Goal: Communication & Community: Ask a question

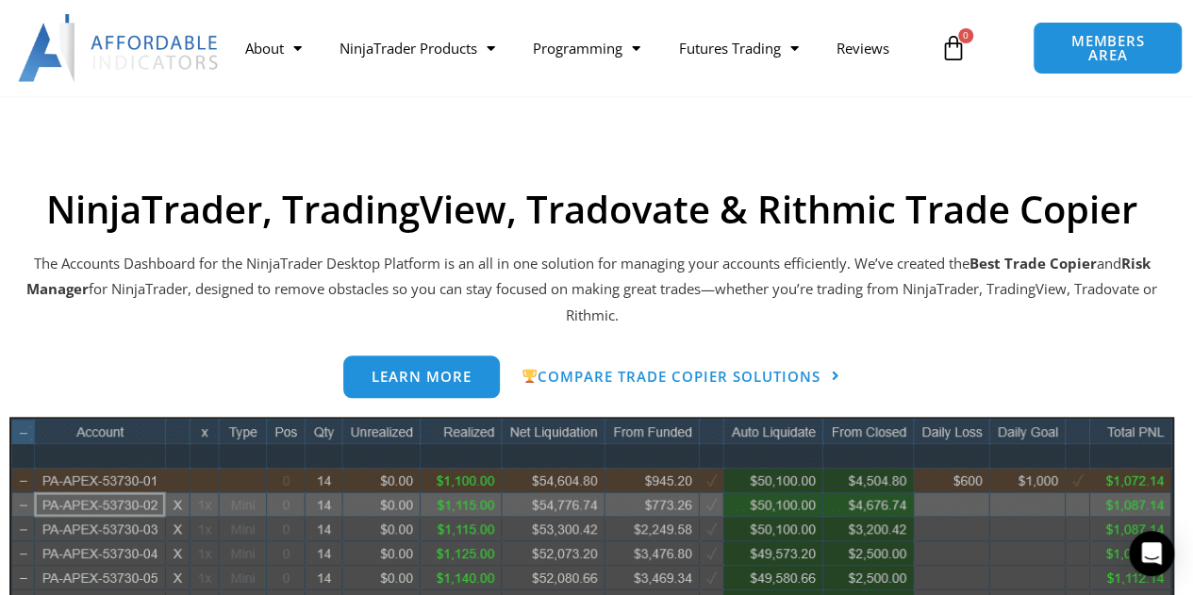
scroll to position [754, 0]
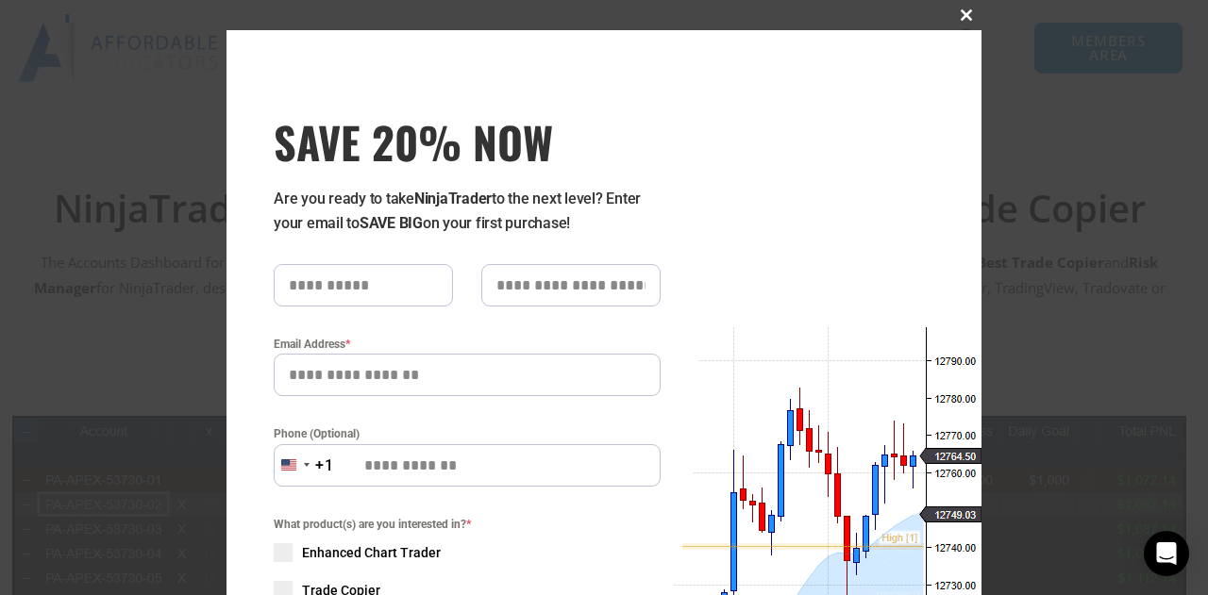
click at [959, 9] on span "SAVE 20% NOW popup" at bounding box center [966, 14] width 30 height 11
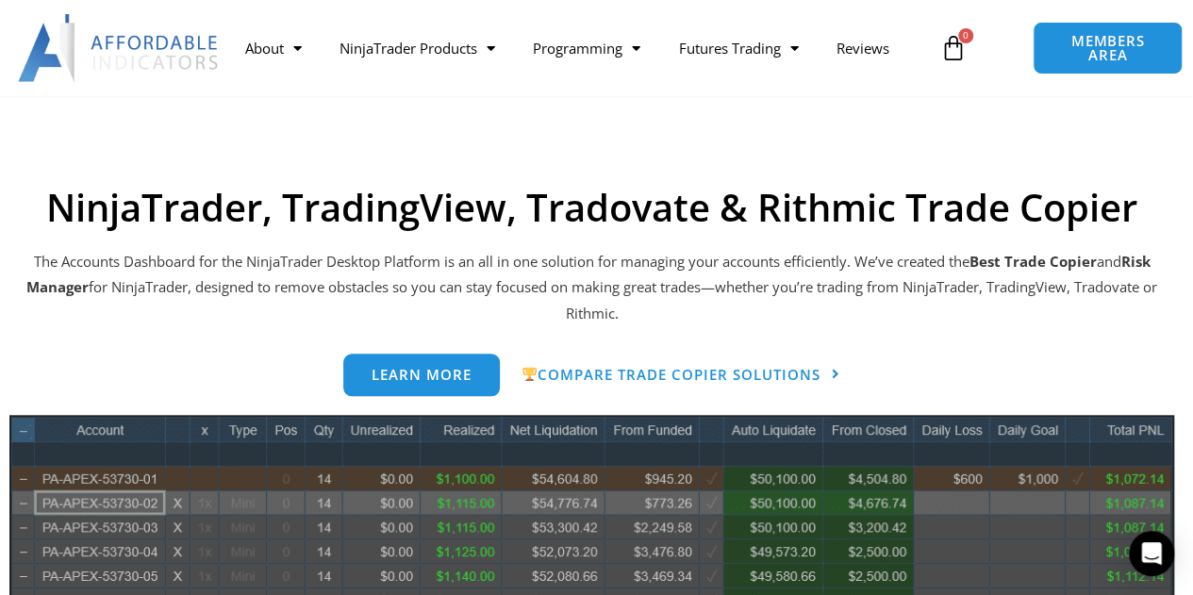
scroll to position [755, 0]
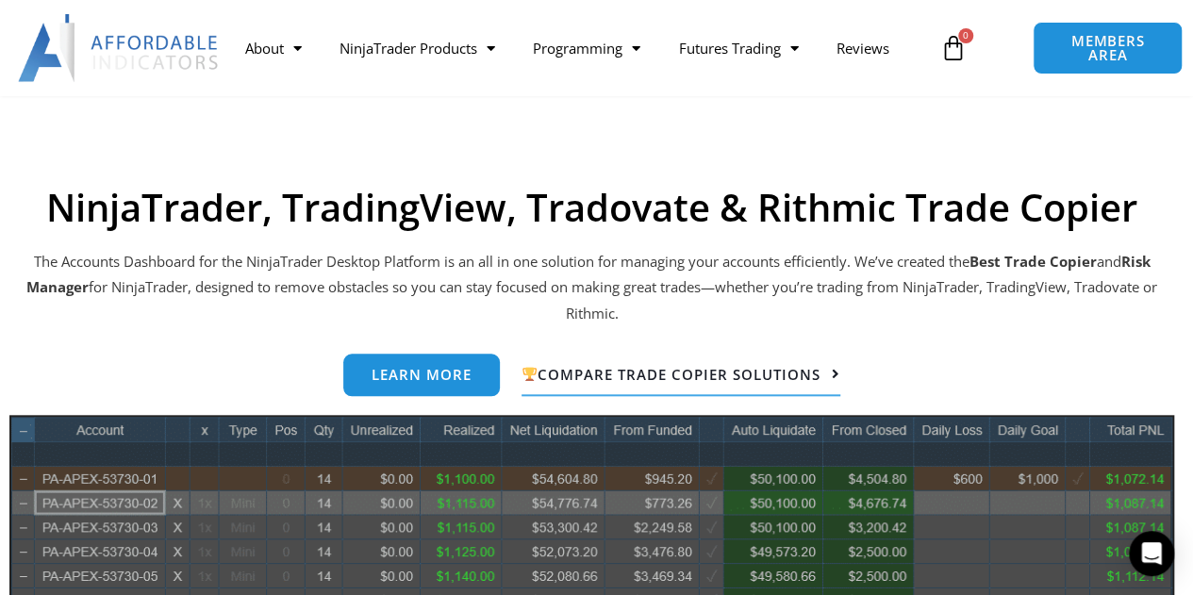
click at [733, 379] on span "Compare Trade Copier Solutions" at bounding box center [671, 374] width 299 height 15
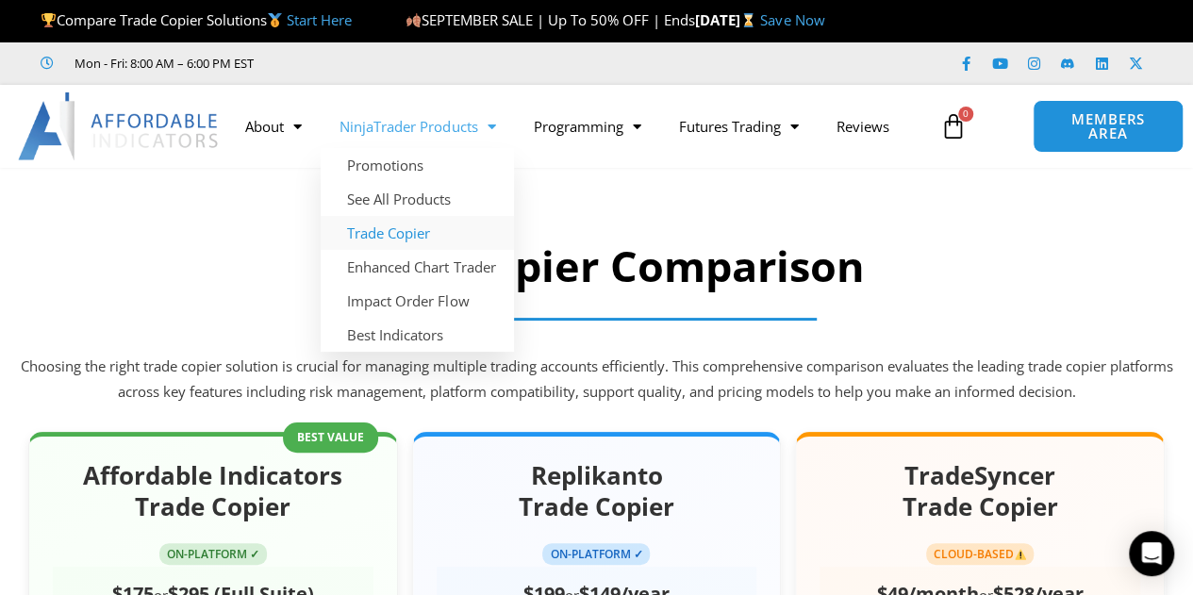
click at [400, 235] on link "Trade Copier" at bounding box center [417, 233] width 193 height 34
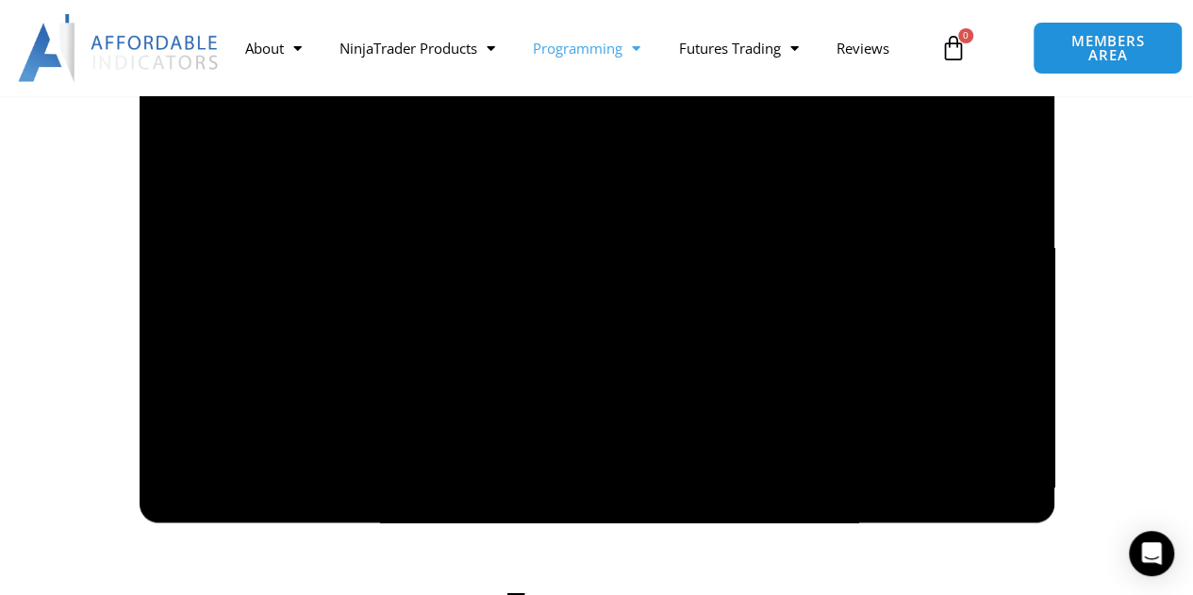
scroll to position [1455, 0]
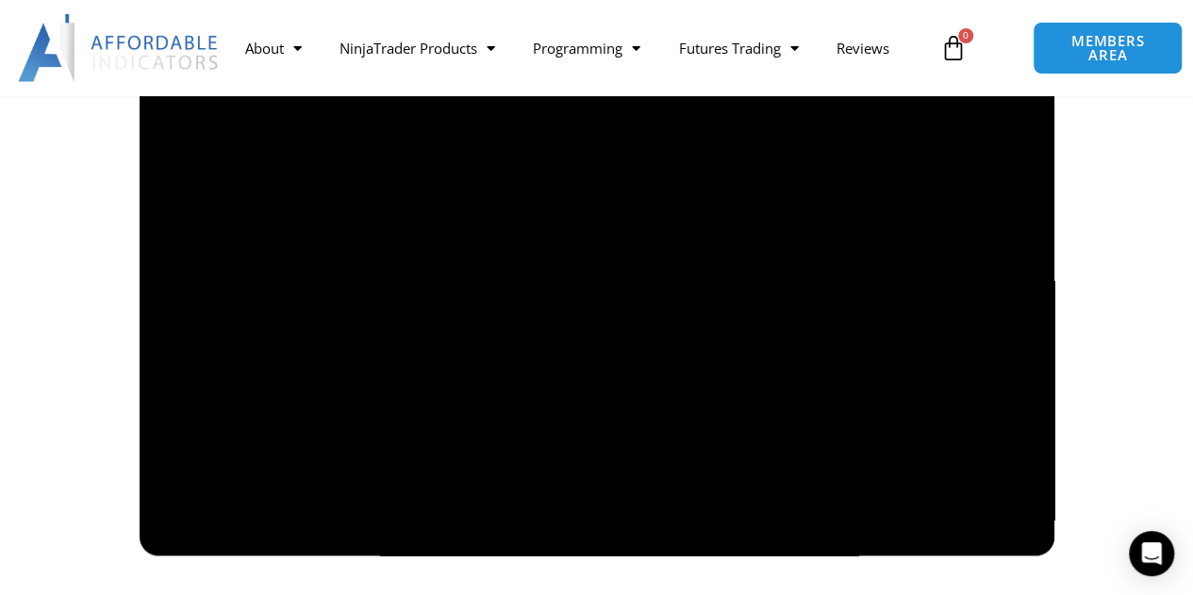
click at [72, 300] on div at bounding box center [597, 298] width 1057 height 515
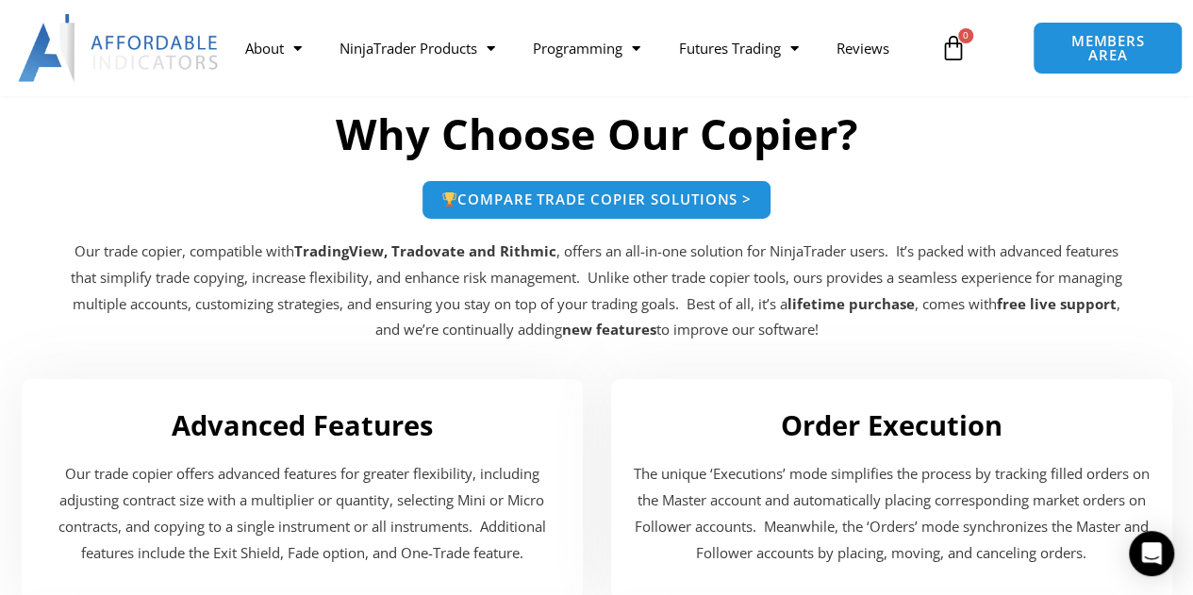
scroll to position [5100, 0]
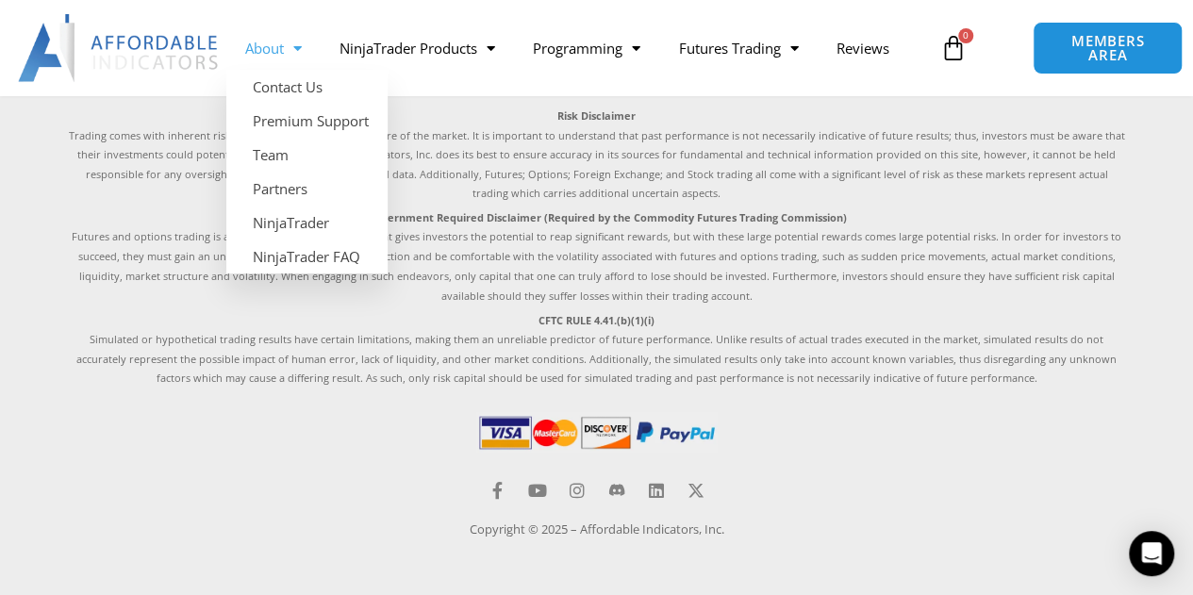
click at [301, 43] on span "Menu" at bounding box center [293, 48] width 18 height 33
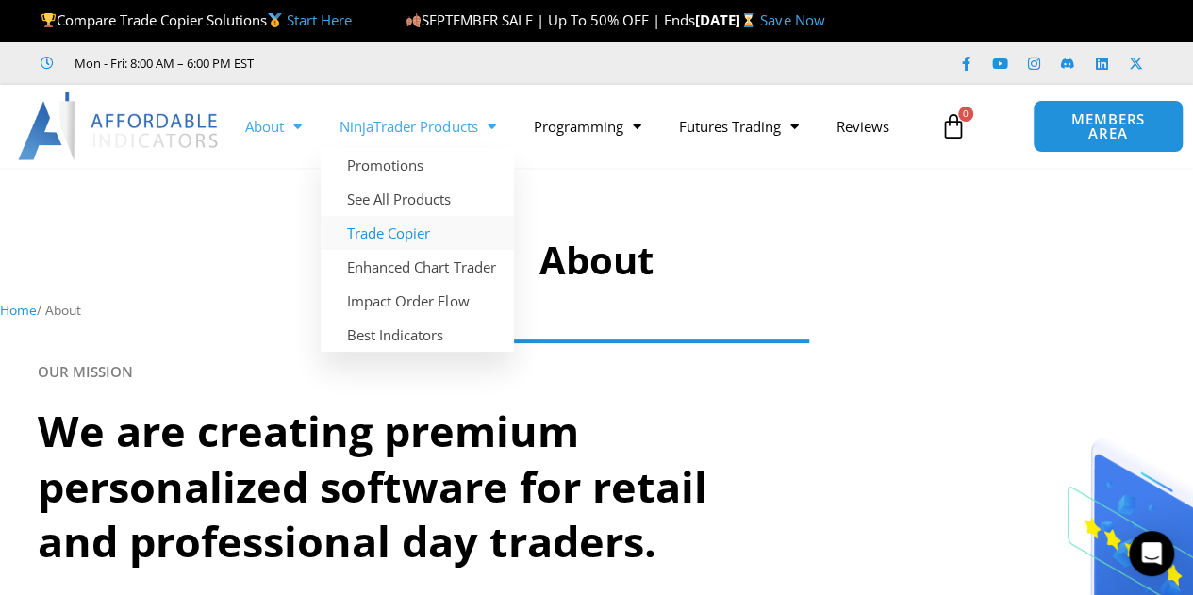
click at [421, 238] on link "Trade Copier" at bounding box center [417, 233] width 193 height 34
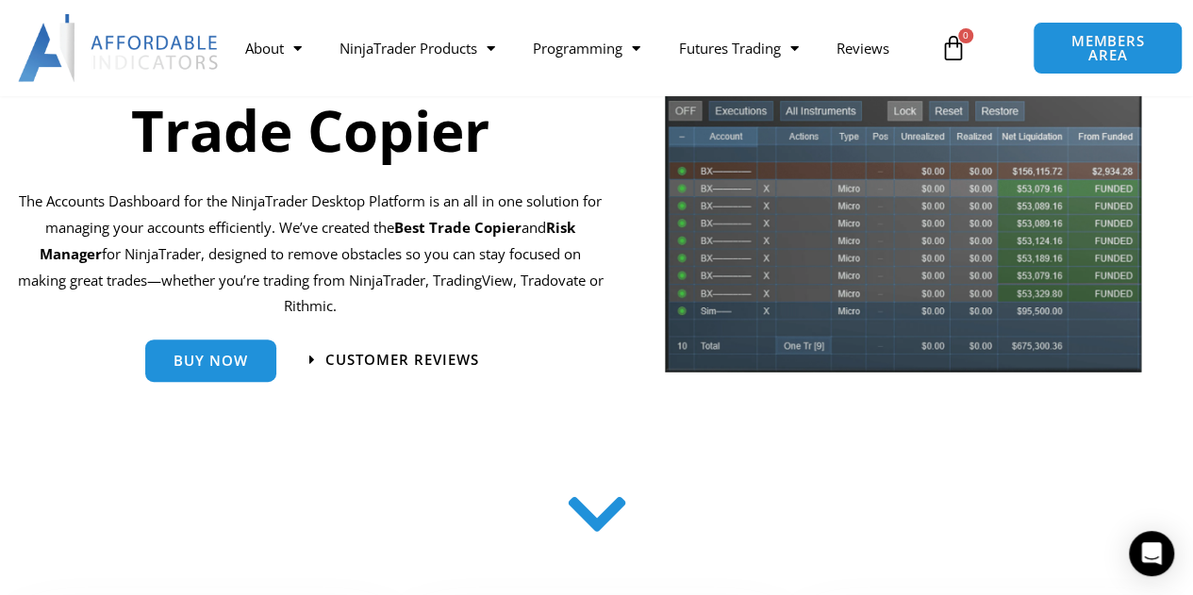
scroll to position [101, 0]
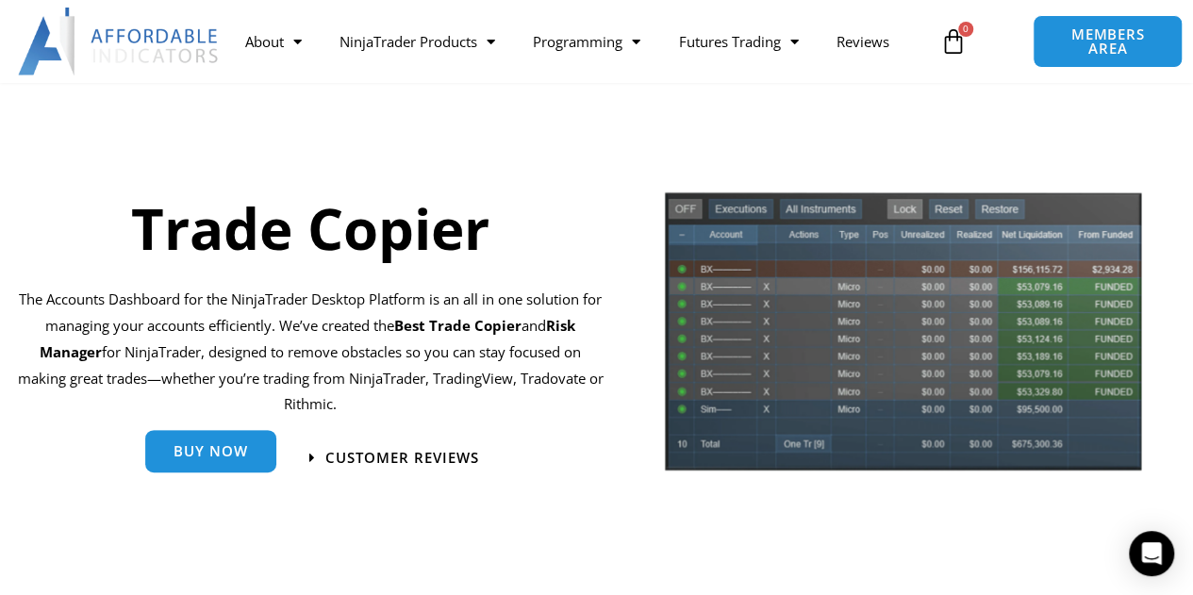
click at [189, 458] on span "Buy Now" at bounding box center [211, 451] width 75 height 14
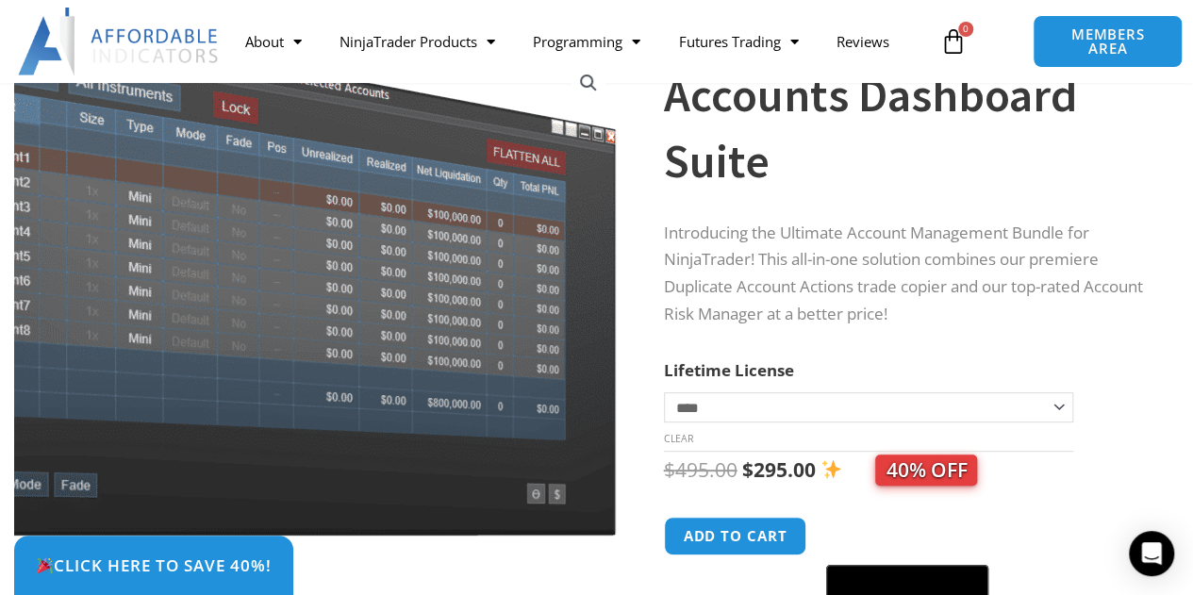
scroll to position [149, 0]
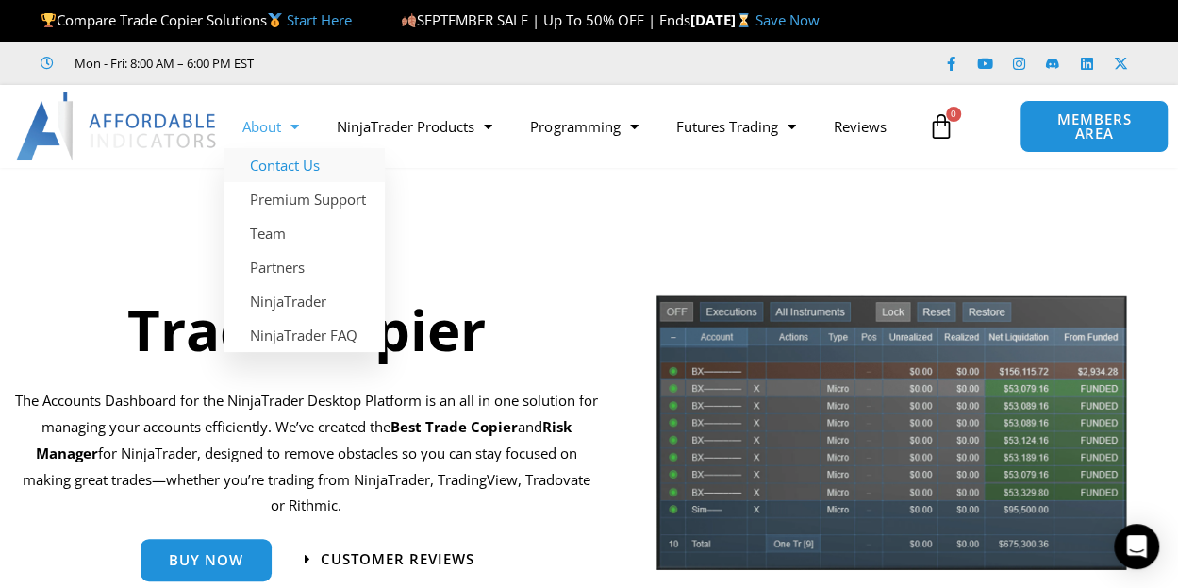
click at [305, 167] on link "Contact Us" at bounding box center [304, 165] width 161 height 34
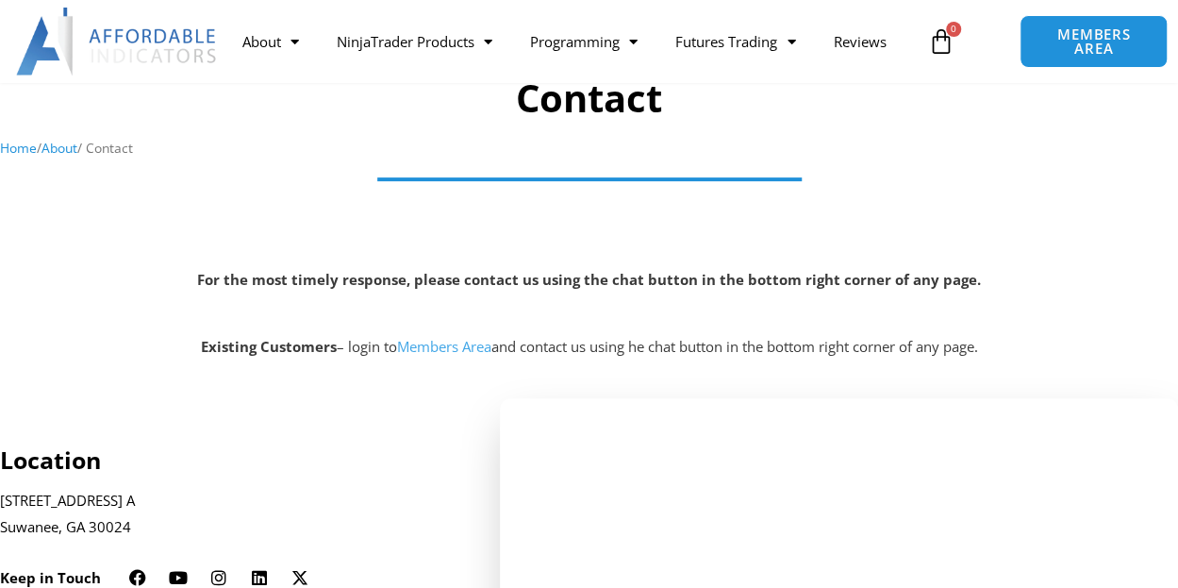
scroll to position [162, 0]
click at [1134, 561] on div "Open Intercom Messenger" at bounding box center [1137, 547] width 50 height 50
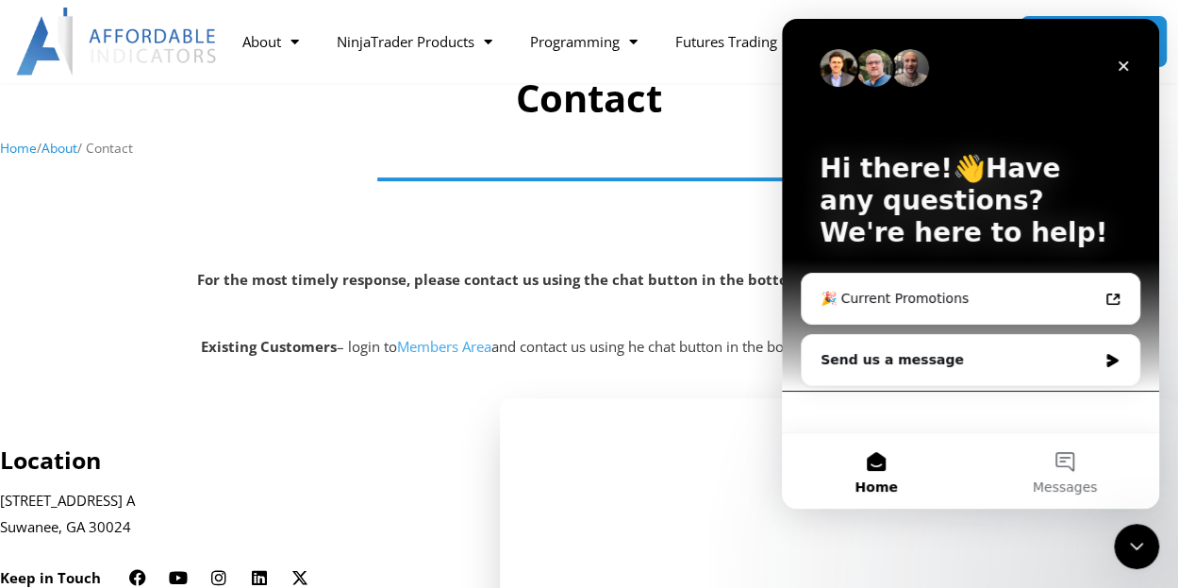
scroll to position [0, 0]
click at [918, 359] on div "Send us a message" at bounding box center [959, 360] width 276 height 20
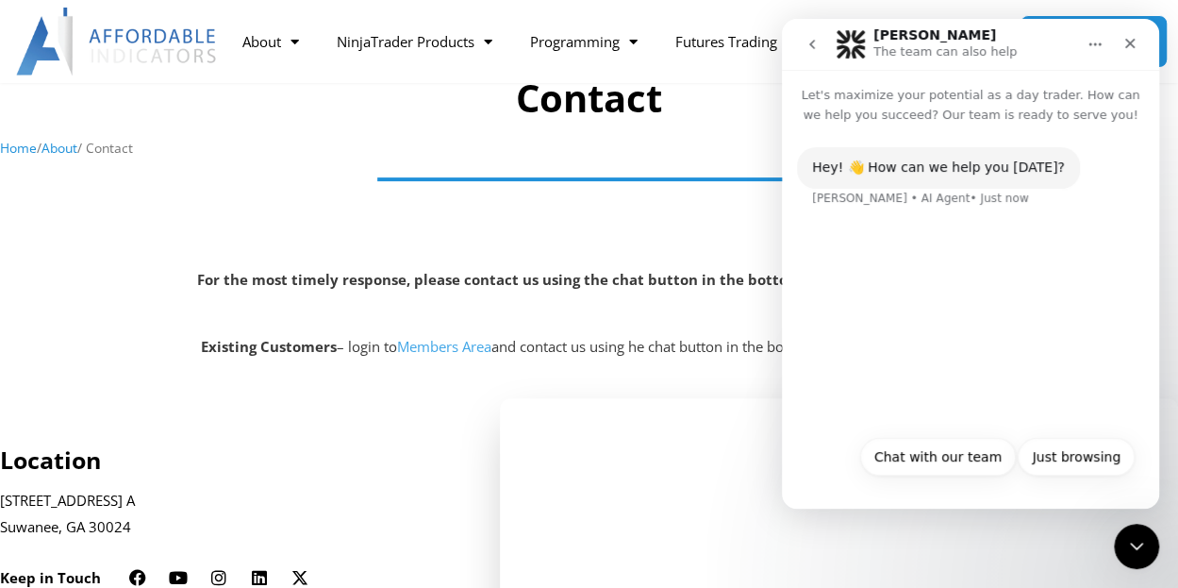
click at [883, 246] on div "Hey! 👋 How can we help you today? Solomon • AI Agent • Just now" at bounding box center [970, 275] width 377 height 301
click at [991, 199] on div "Hey! 👋 How can we help you today? Solomon • AI Agent • Just now" at bounding box center [970, 188] width 347 height 83
click at [954, 466] on button "Chat with our team" at bounding box center [938, 457] width 156 height 38
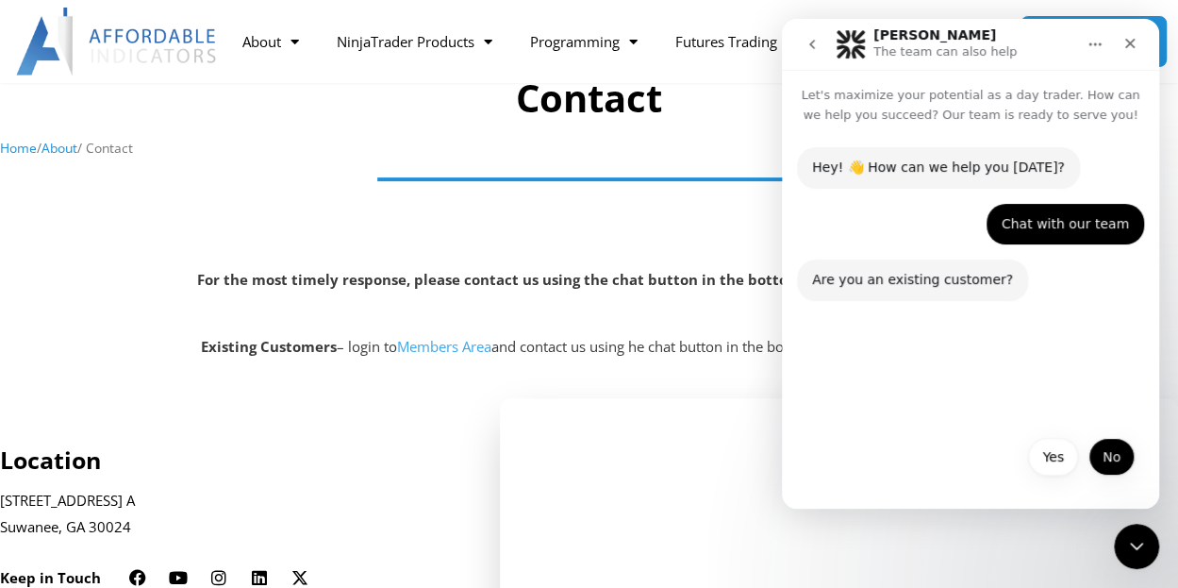
click at [1129, 456] on button "No" at bounding box center [1112, 457] width 46 height 38
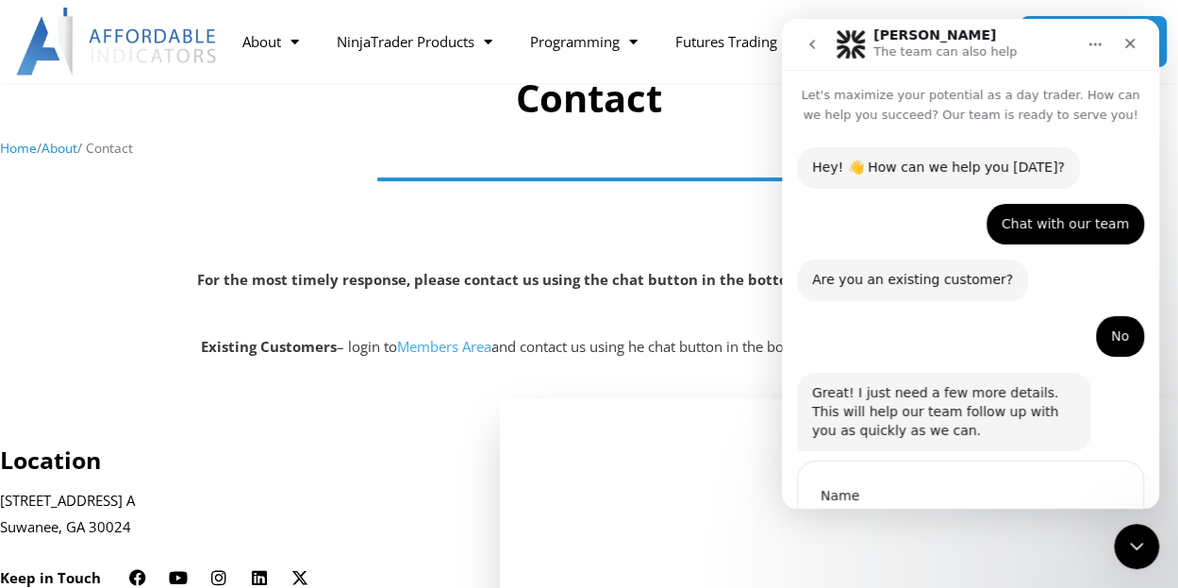
scroll to position [110, 0]
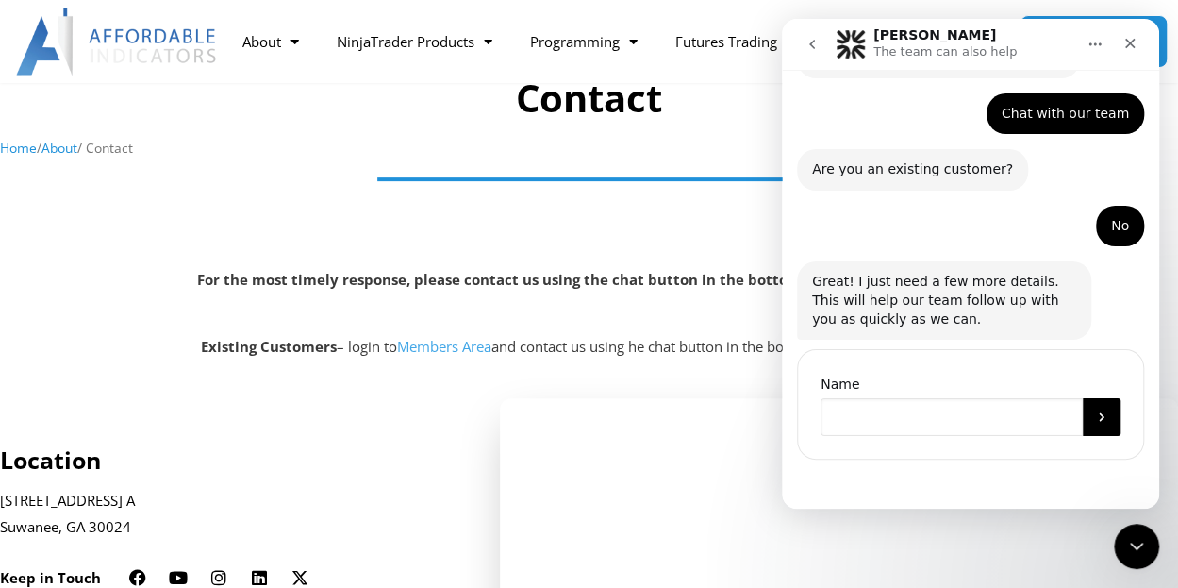
click at [916, 422] on input "Name" at bounding box center [952, 417] width 262 height 38
type input "********"
click at [1094, 418] on icon "Submit" at bounding box center [1101, 416] width 15 height 15
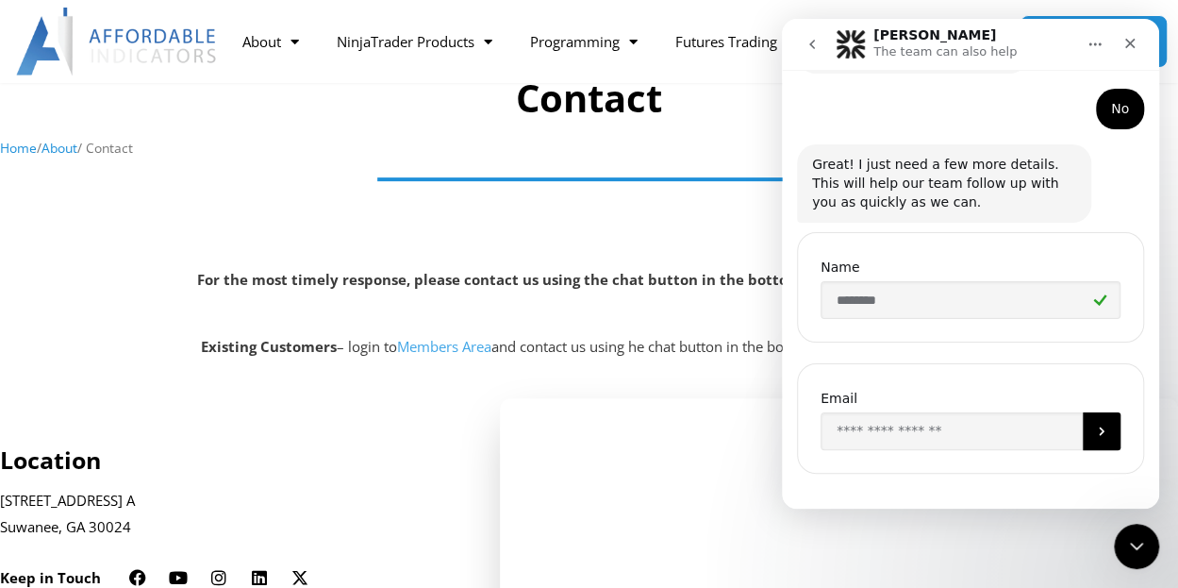
scroll to position [241, 0]
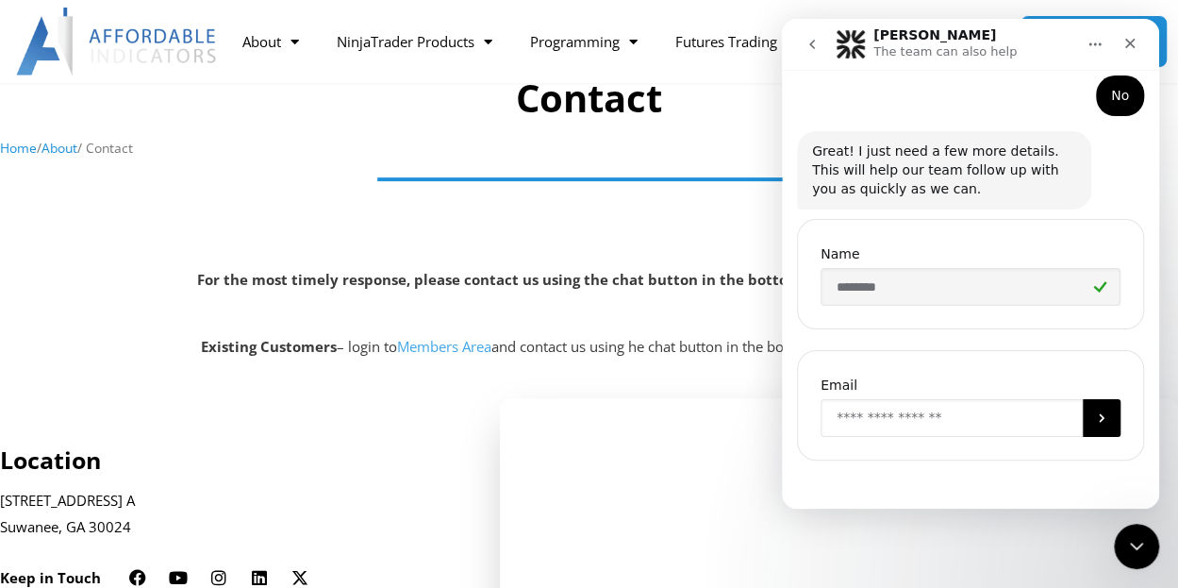
click at [890, 418] on input "Enter your email" at bounding box center [952, 418] width 262 height 38
type input "**********"
click at [1088, 427] on button "Submit" at bounding box center [1102, 418] width 38 height 38
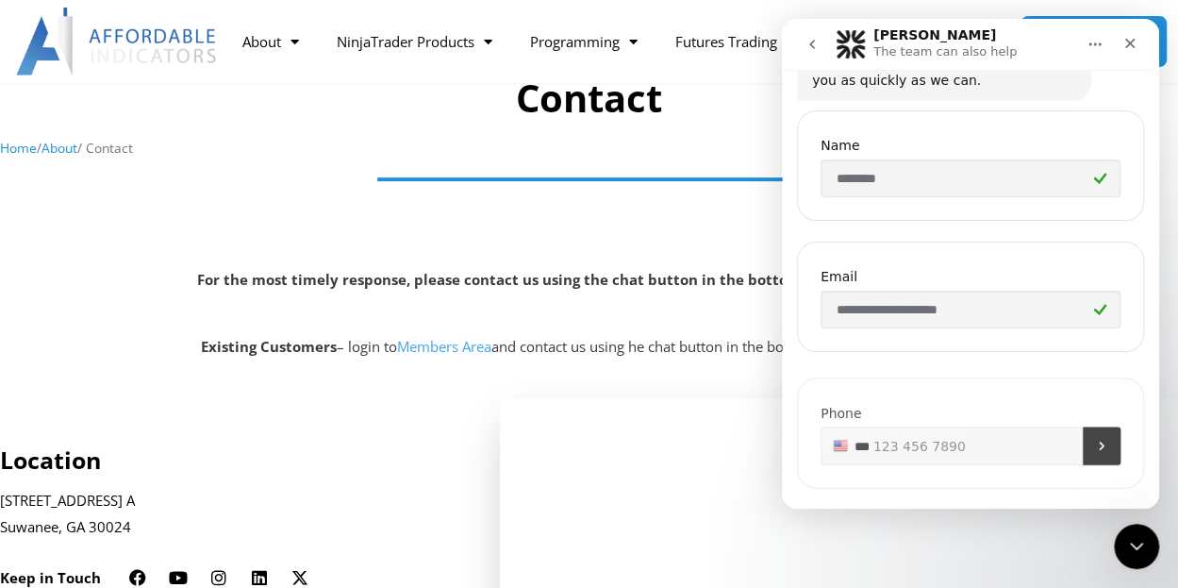
scroll to position [372, 0]
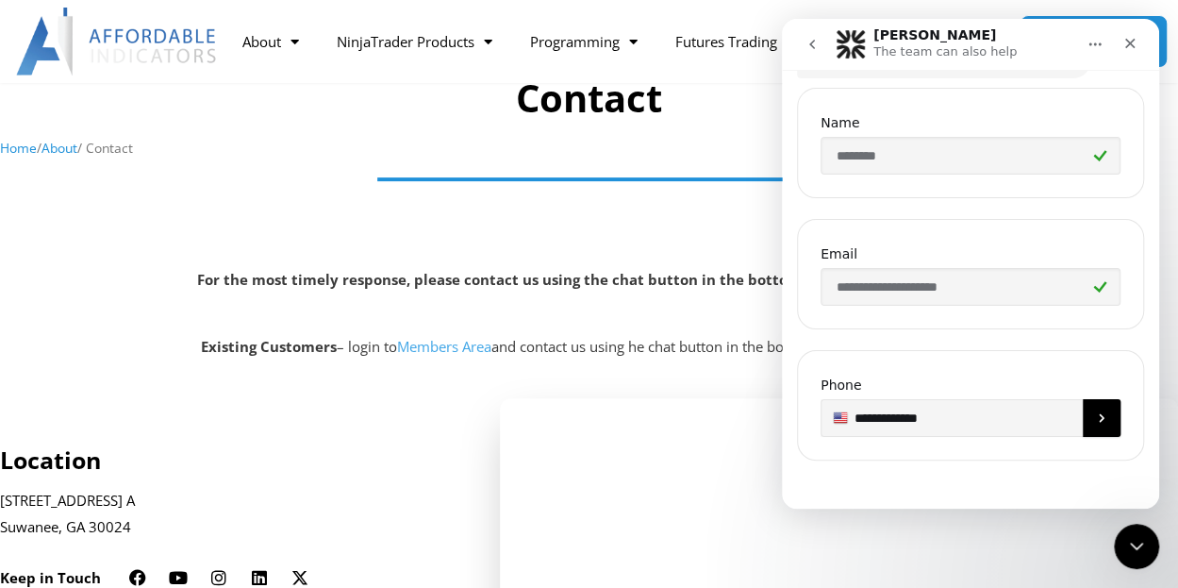
drag, startPoint x: 894, startPoint y: 421, endPoint x: 898, endPoint y: 431, distance: 11.0
click at [895, 421] on input "**********" at bounding box center [971, 418] width 300 height 38
type input "**********"
click at [1096, 414] on icon "Submit" at bounding box center [1101, 417] width 15 height 15
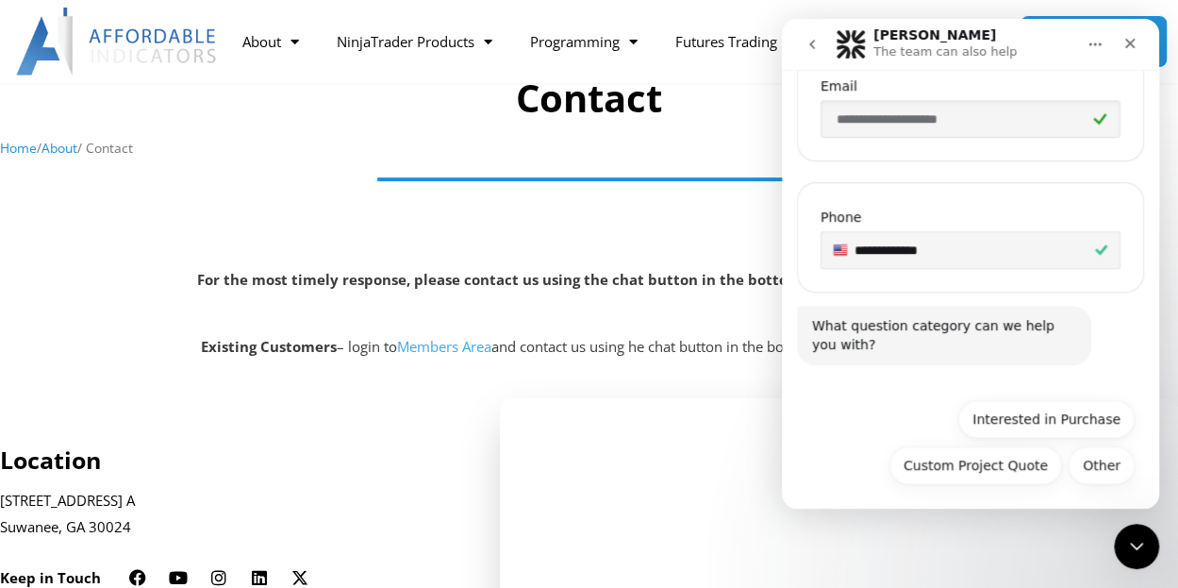
scroll to position [543, 0]
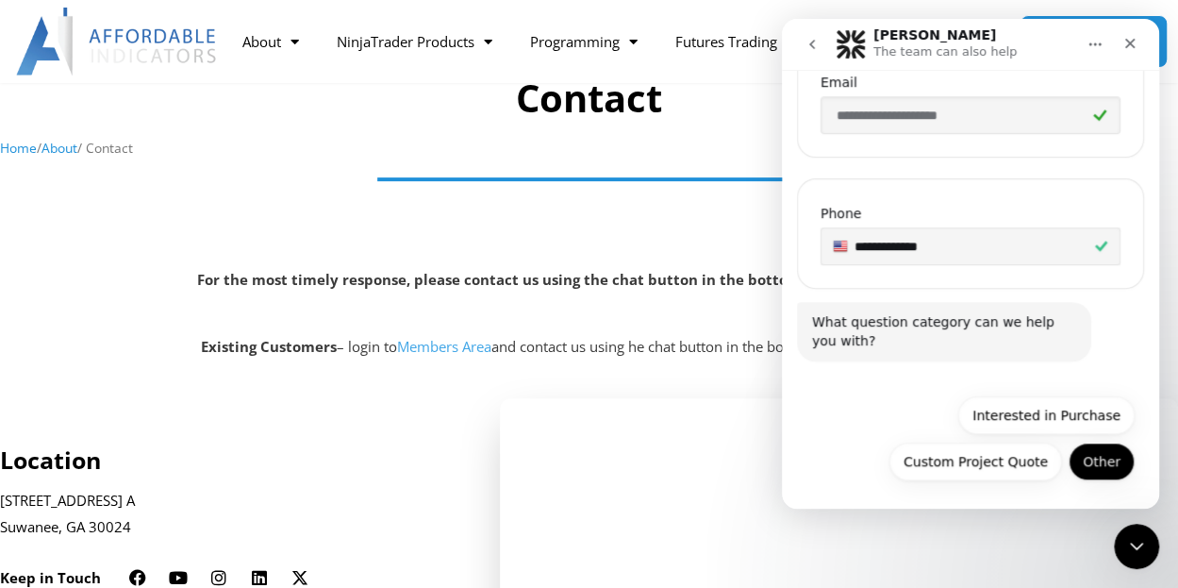
click at [1102, 460] on button "Other" at bounding box center [1102, 461] width 66 height 38
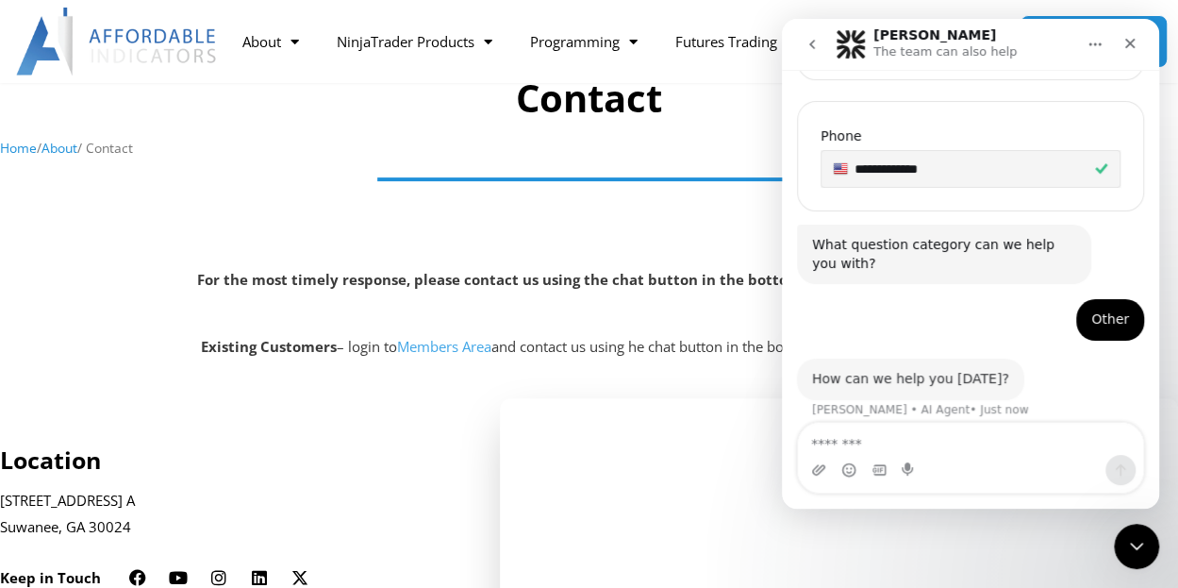
scroll to position [631, 0]
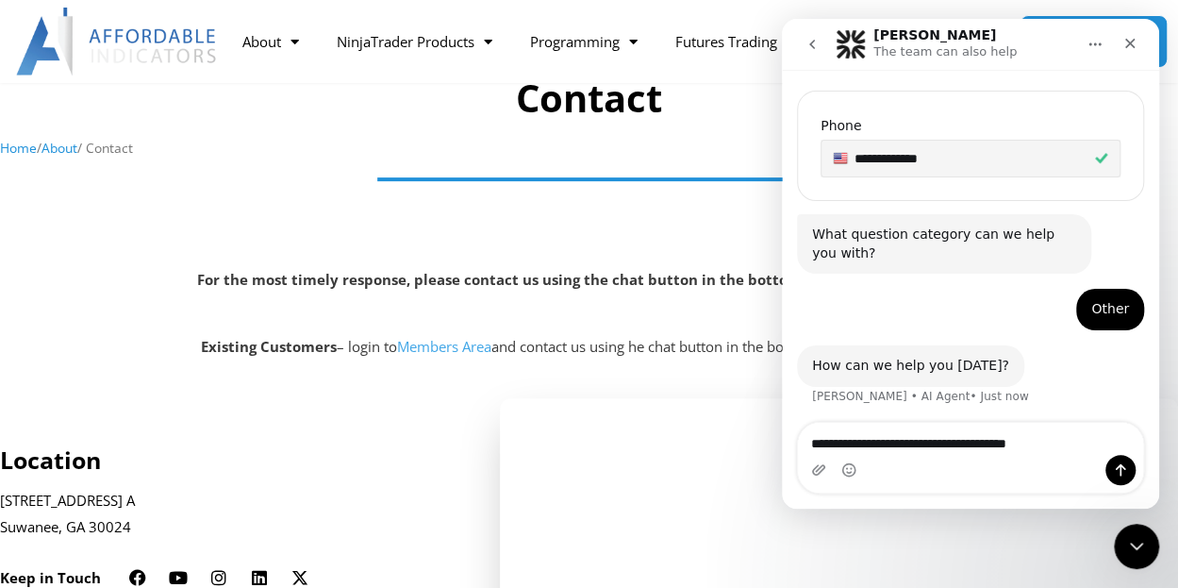
type textarea "**********"
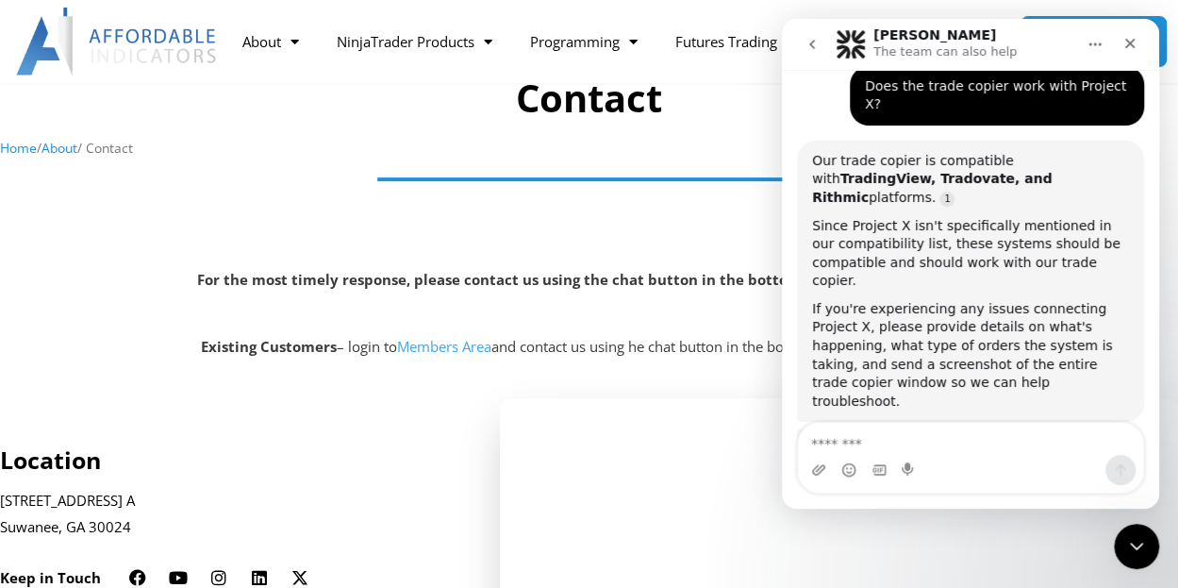
scroll to position [972, 0]
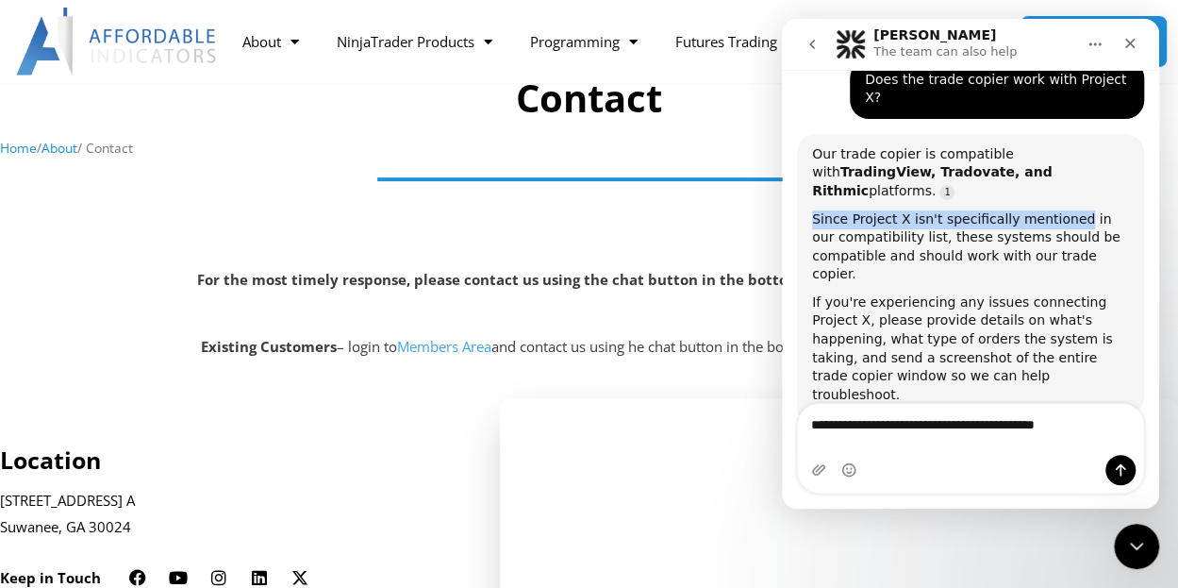
drag, startPoint x: 812, startPoint y: 187, endPoint x: 1060, endPoint y: 168, distance: 247.9
click at [1060, 168] on div "Our trade copier is compatible with TradingView, Tradovate, and Rithmic platfor…" at bounding box center [970, 274] width 317 height 259
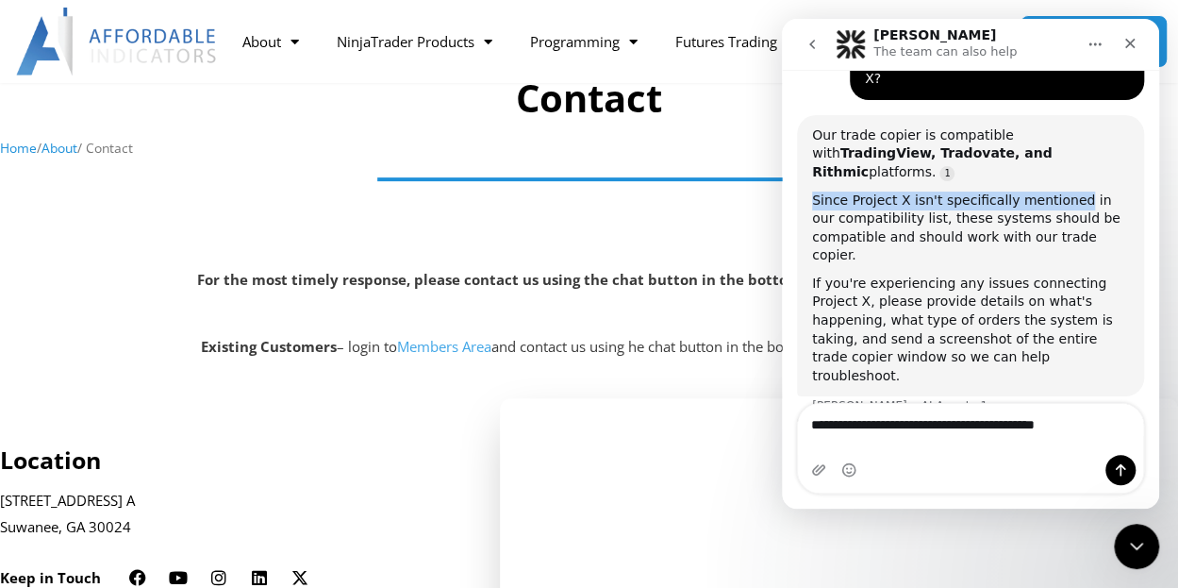
copy div "Since Project X isn't specifically mentioned"
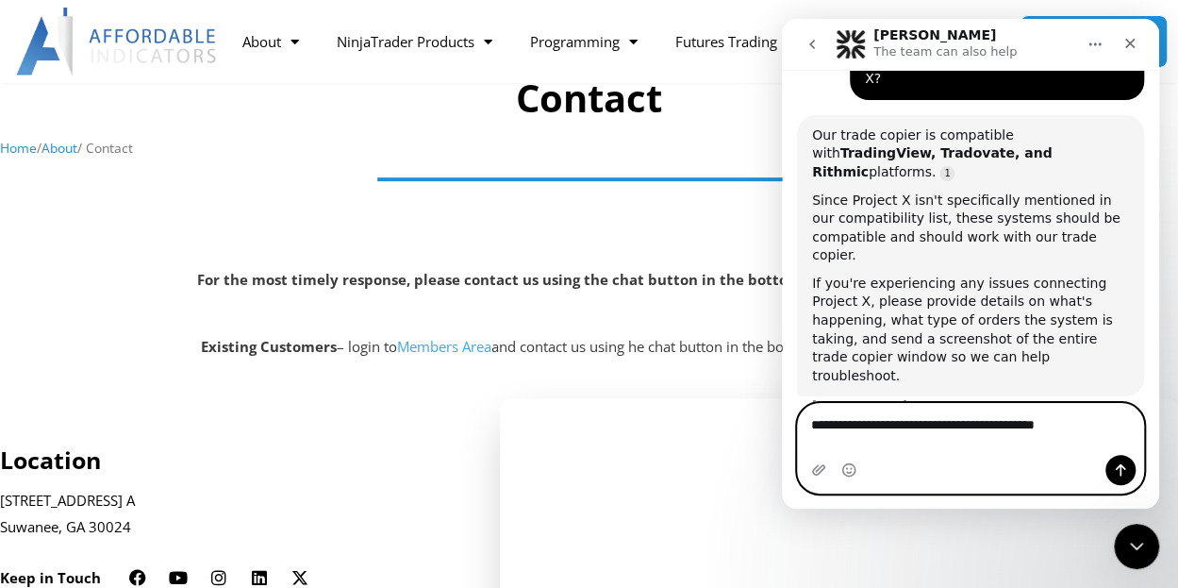
click at [1100, 436] on textarea "**********" at bounding box center [971, 420] width 346 height 32
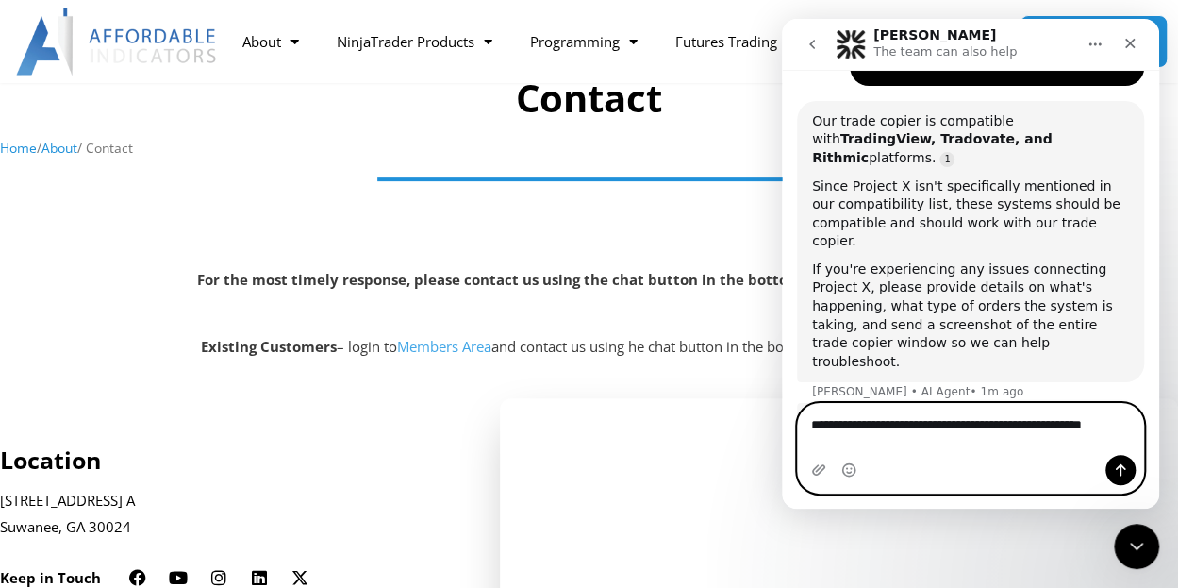
paste textarea "**********"
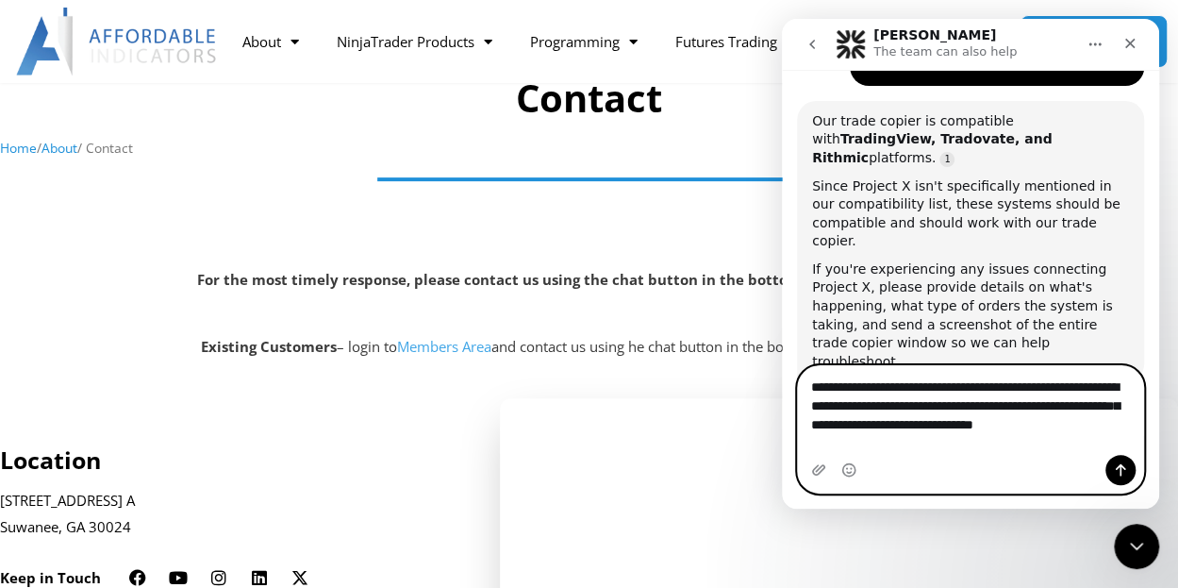
type textarea "**********"
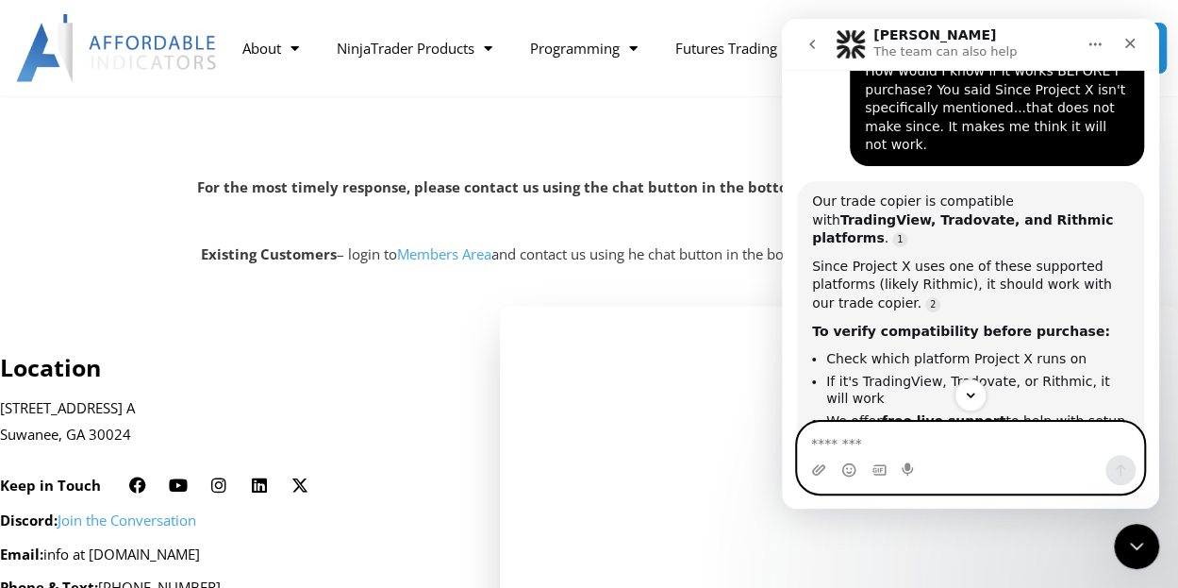
scroll to position [255, 0]
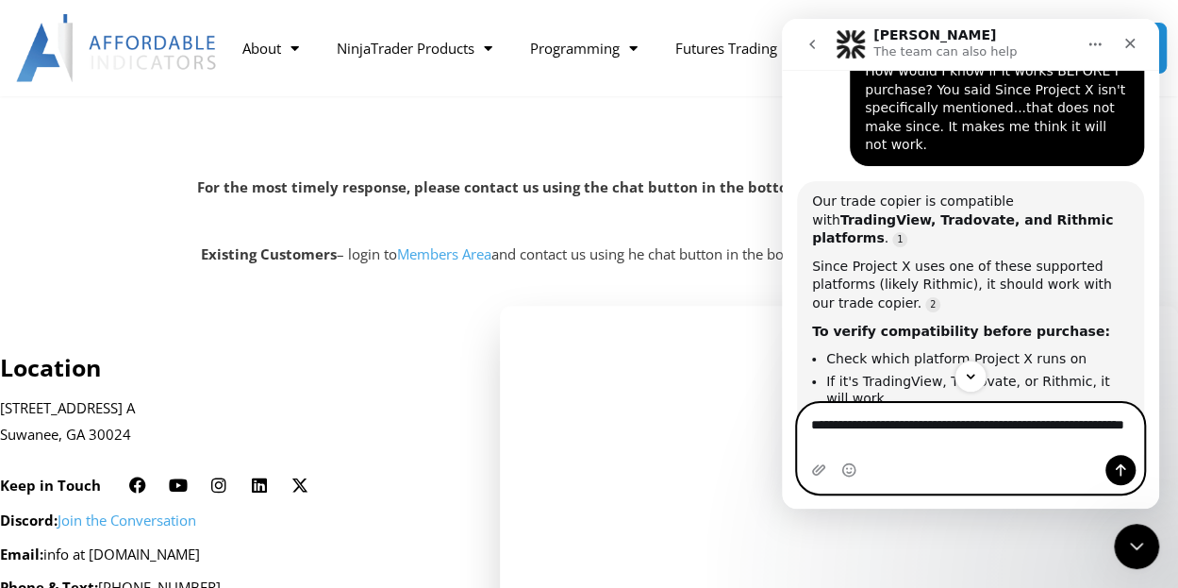
type textarea "**********"
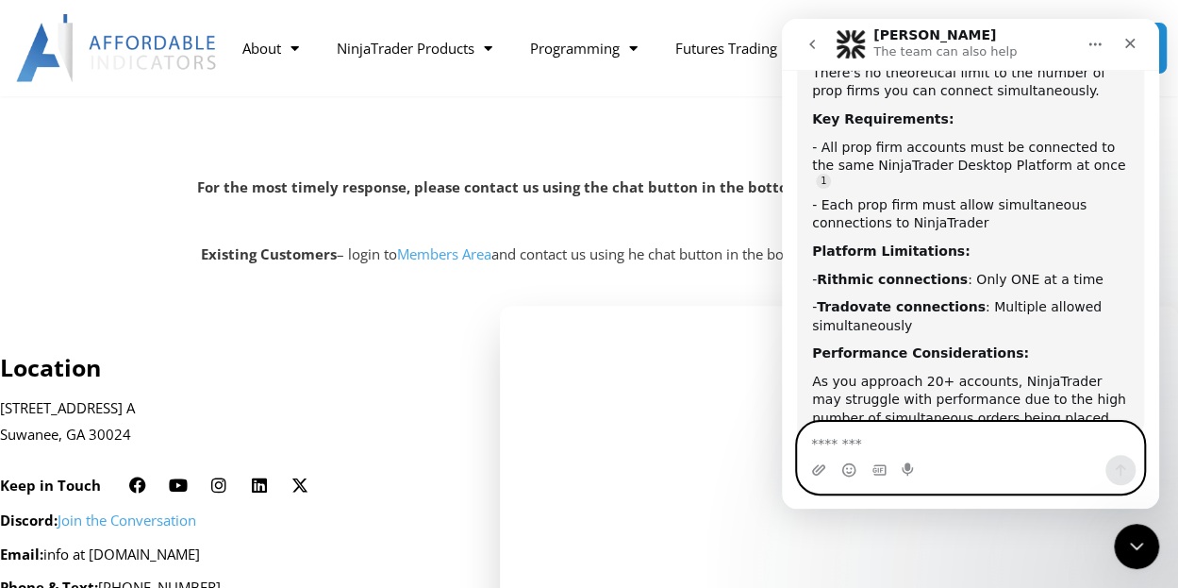
scroll to position [2025, 0]
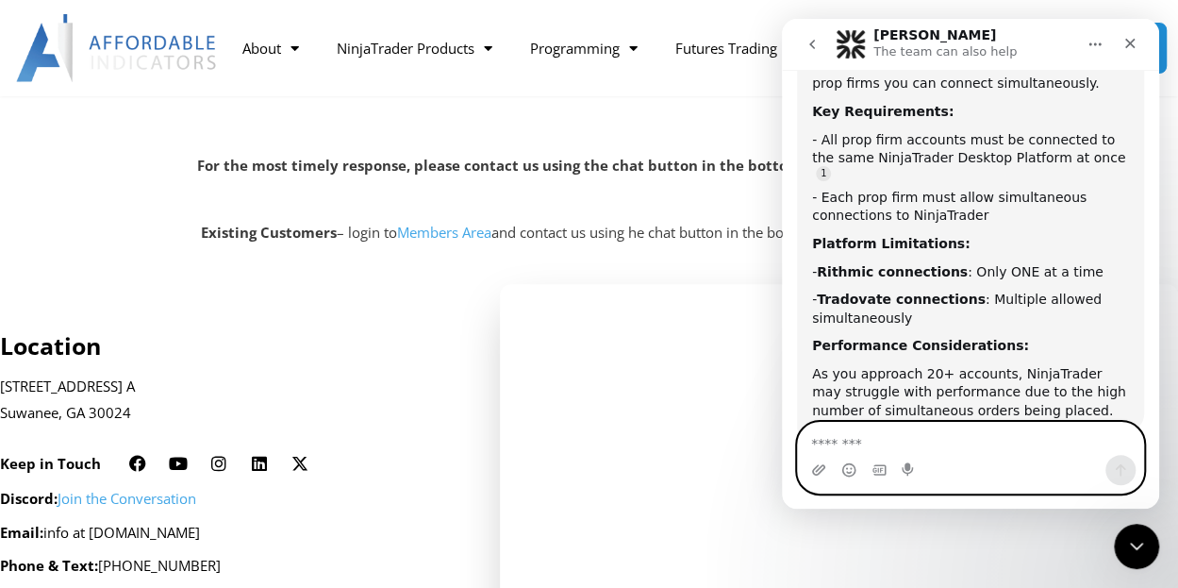
click at [924, 446] on textarea "Message…" at bounding box center [971, 439] width 346 height 32
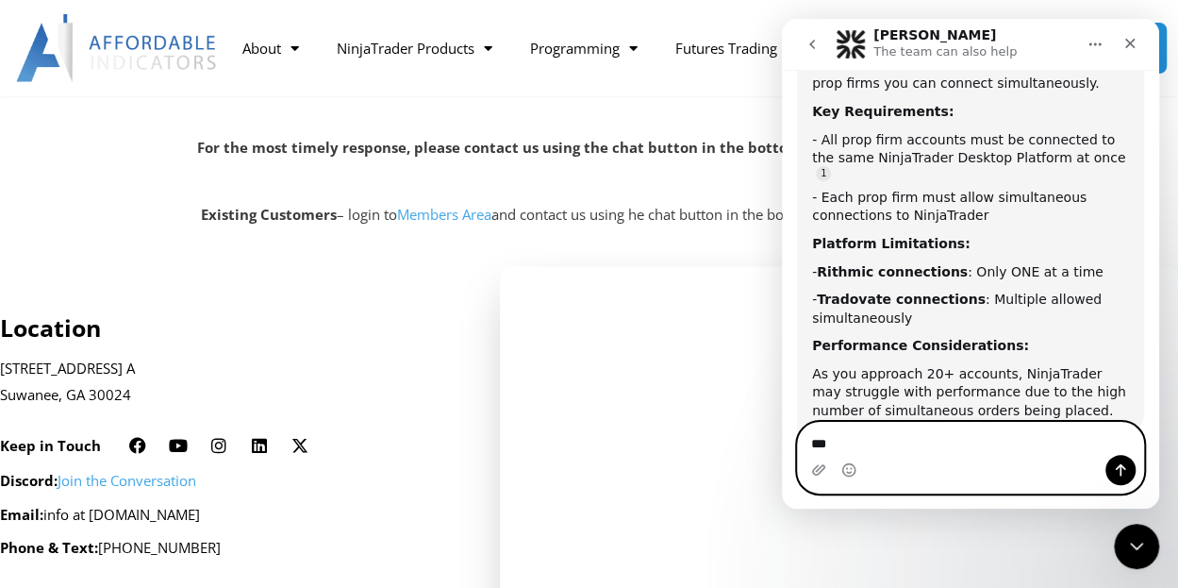
scroll to position [295, 0]
click at [883, 444] on textarea "**********" at bounding box center [971, 439] width 346 height 32
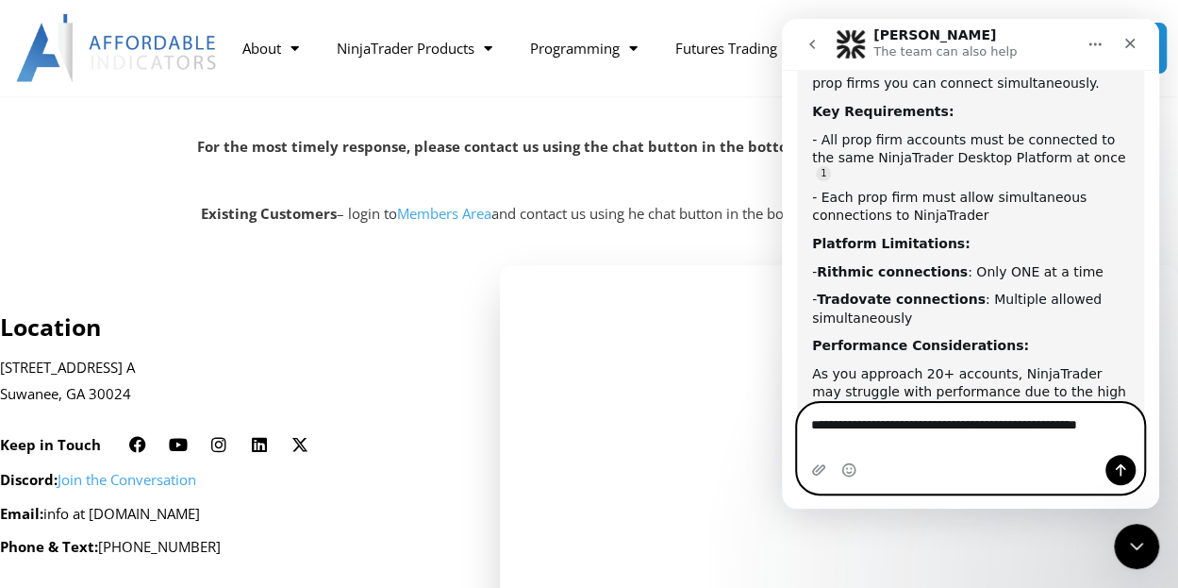
click at [1128, 436] on textarea "**********" at bounding box center [971, 420] width 346 height 32
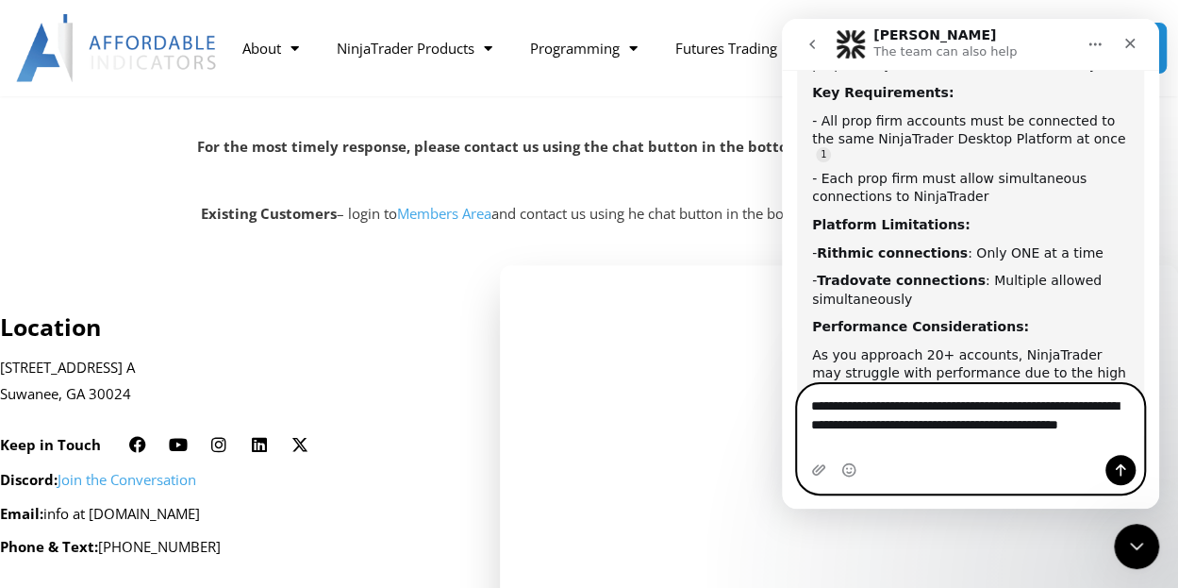
scroll to position [2062, 0]
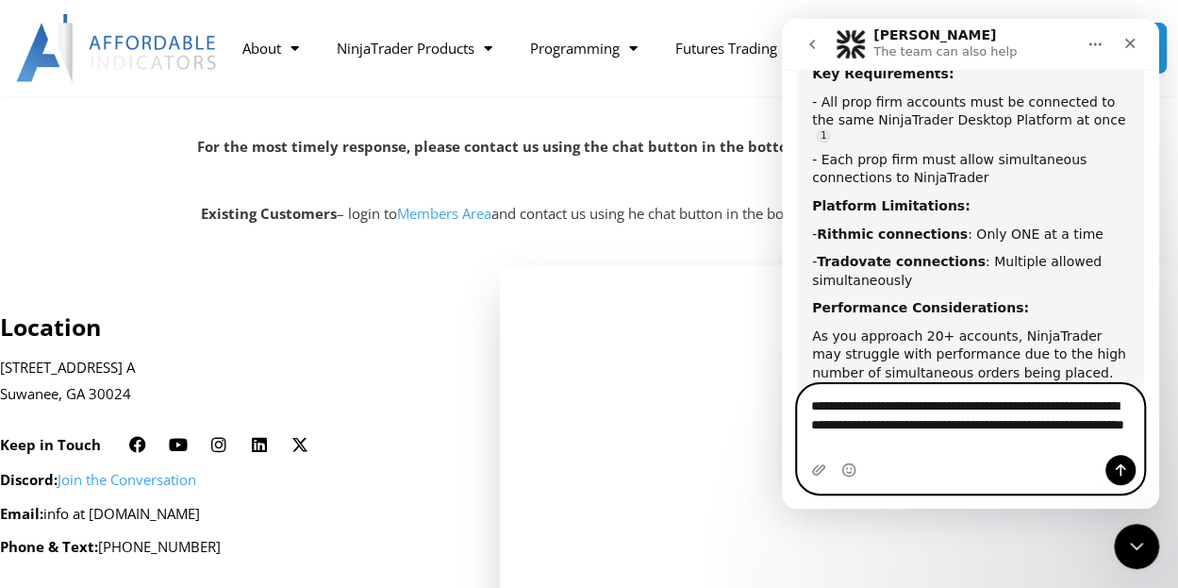
type textarea "**********"
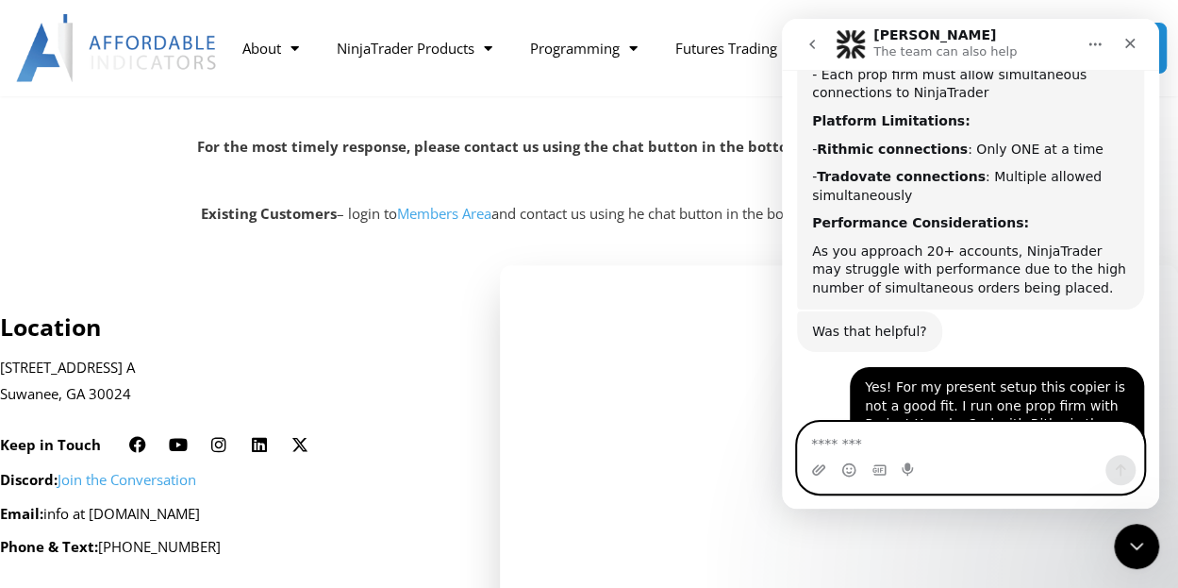
scroll to position [2198, 0]
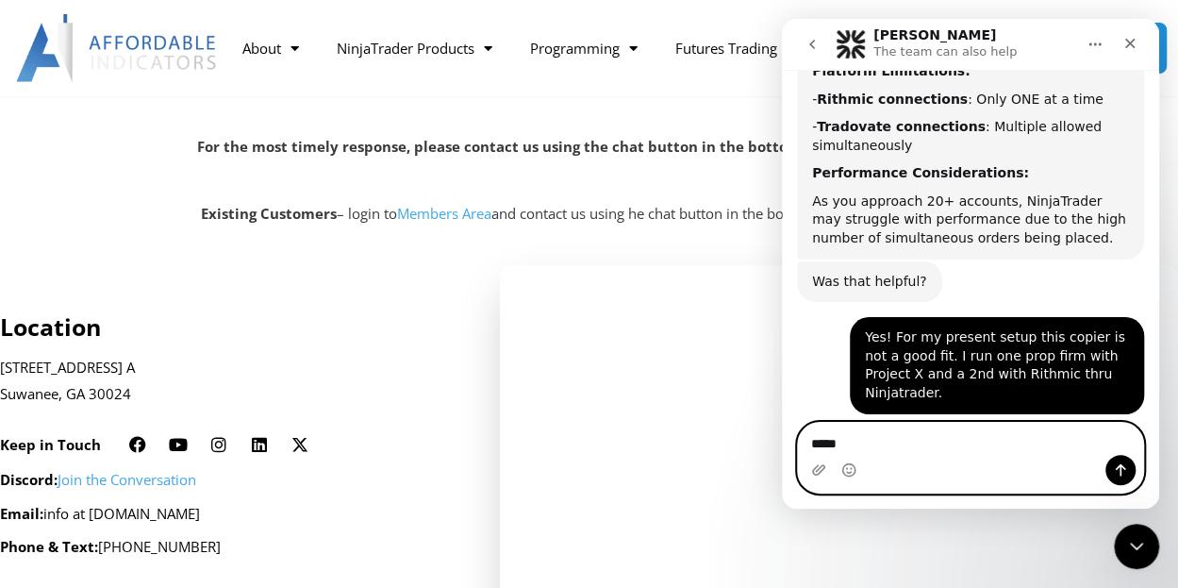
type textarea "******"
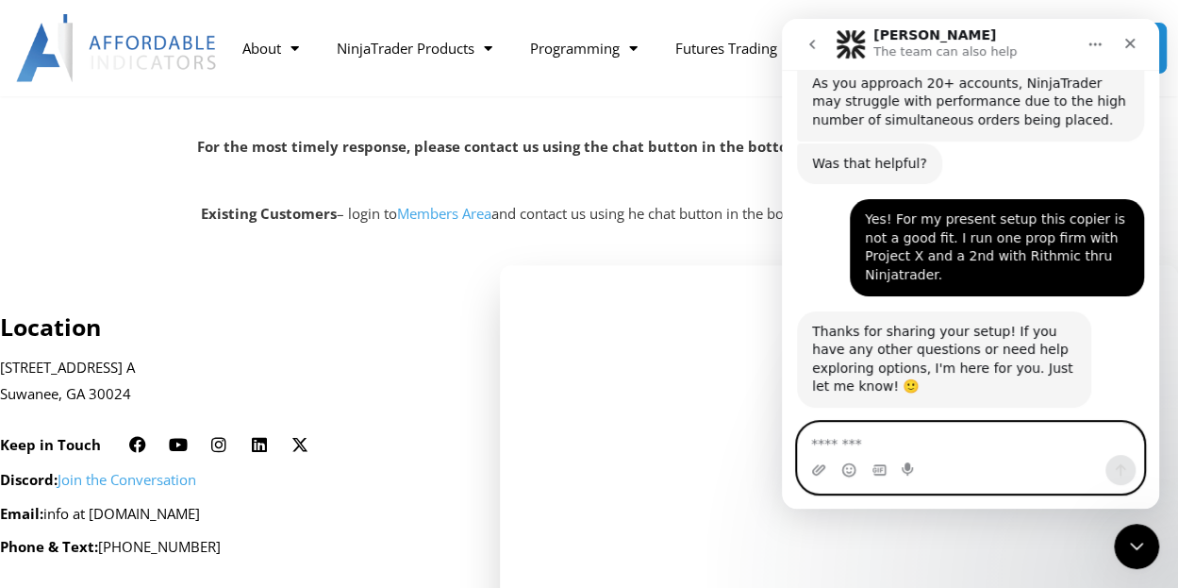
scroll to position [2348, 0]
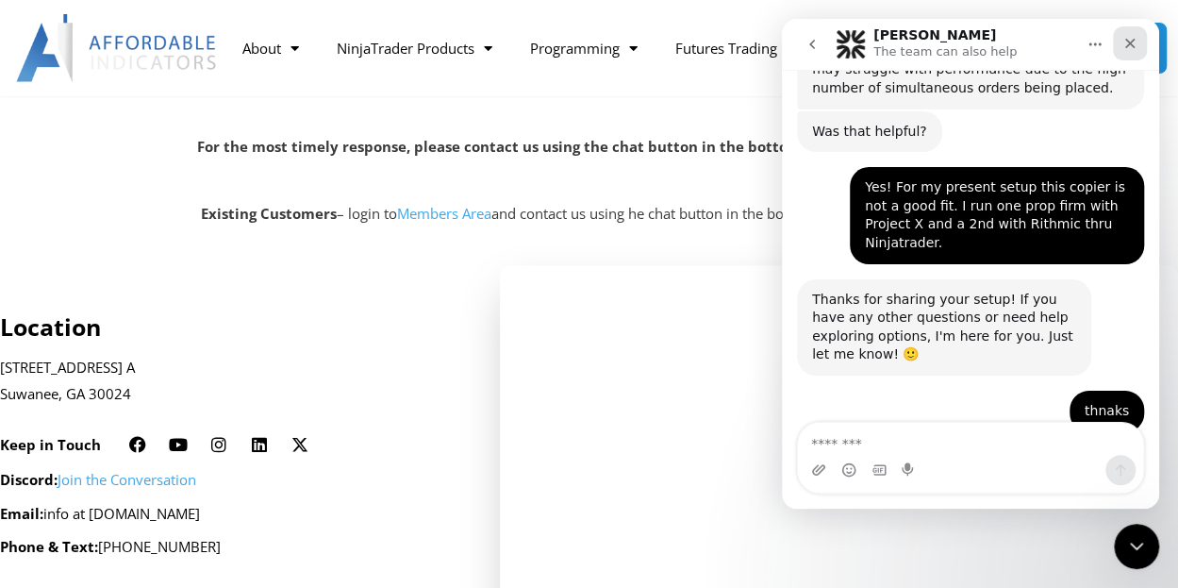
click at [1134, 41] on icon "Close" at bounding box center [1130, 43] width 15 height 15
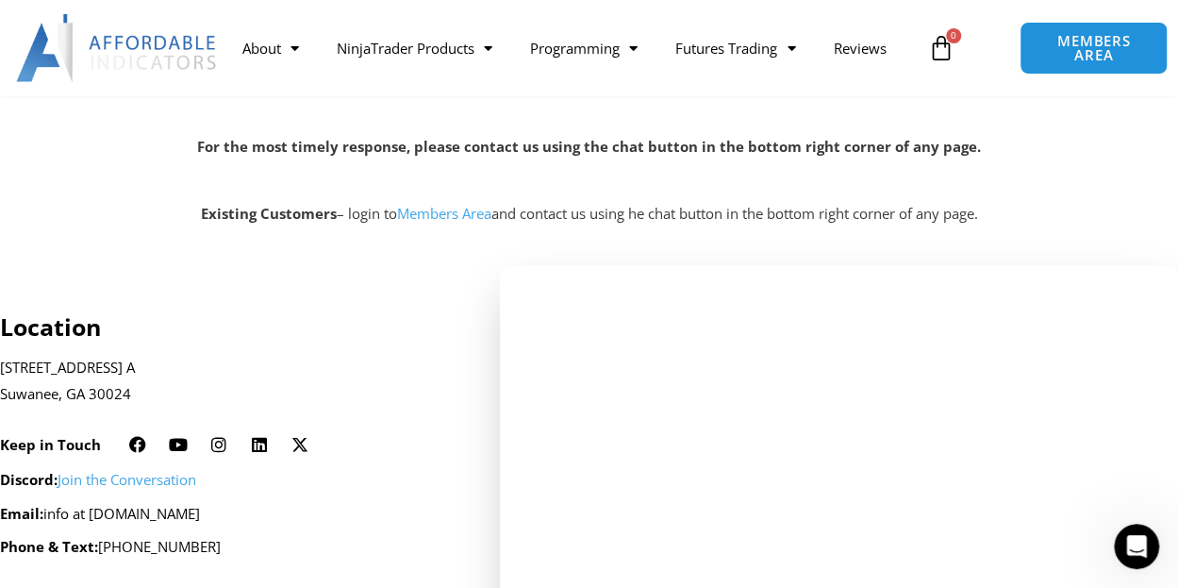
scroll to position [2329, 0]
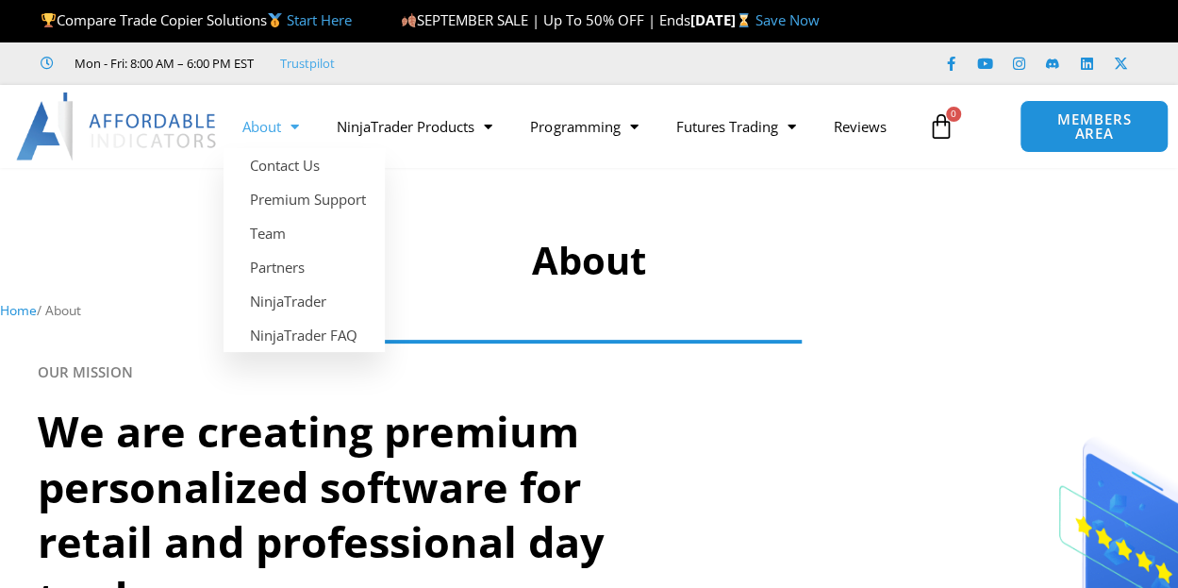
click at [293, 130] on span "Menu" at bounding box center [290, 126] width 18 height 33
click at [301, 174] on link "Contact Us" at bounding box center [304, 165] width 161 height 34
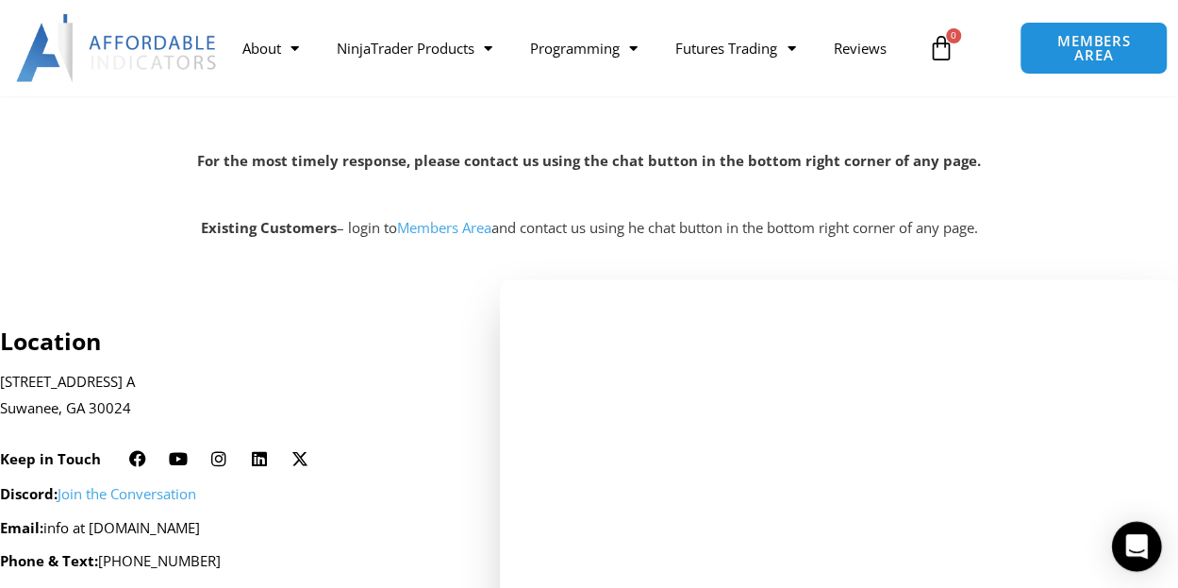
scroll to position [281, 0]
click at [1133, 550] on icon "Open Intercom Messenger" at bounding box center [1137, 546] width 22 height 25
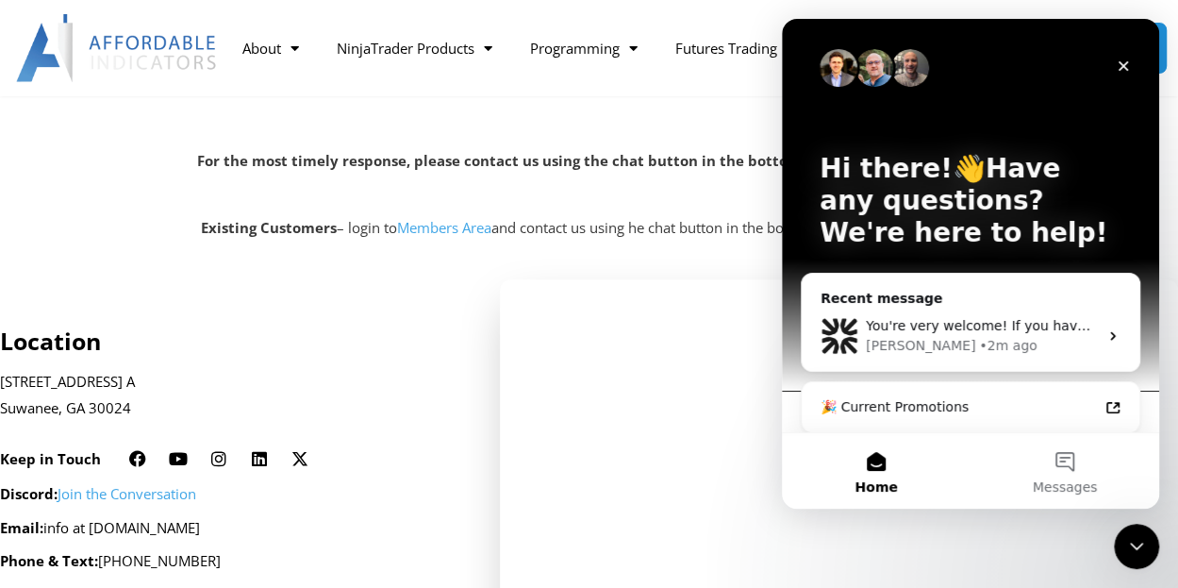
scroll to position [0, 0]
click at [1069, 461] on button "Messages" at bounding box center [1065, 470] width 189 height 75
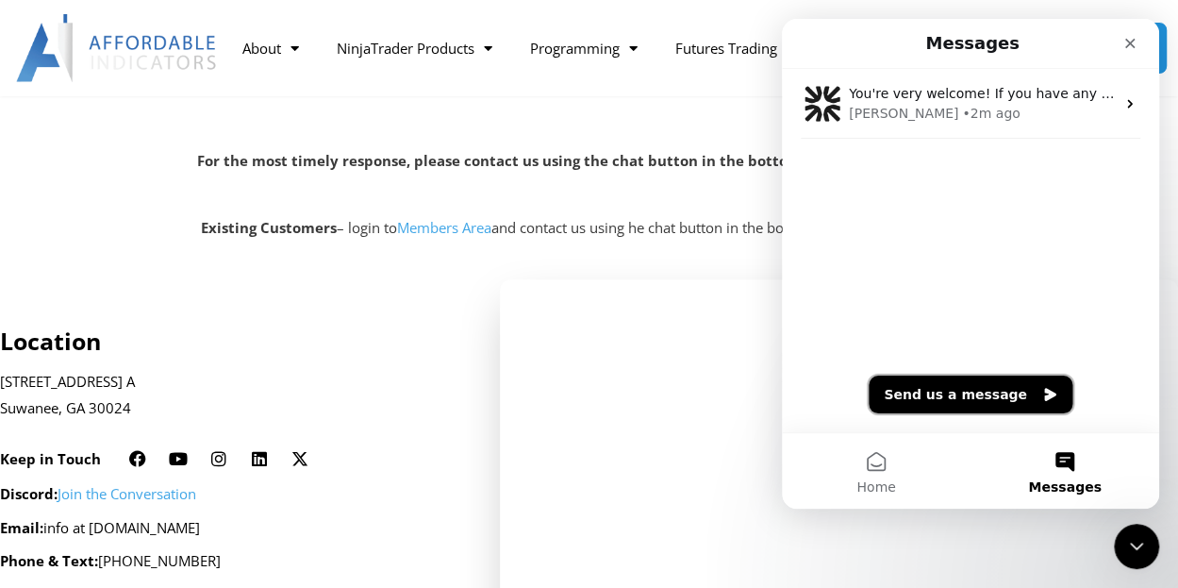
click at [953, 398] on button "Send us a message" at bounding box center [971, 395] width 204 height 38
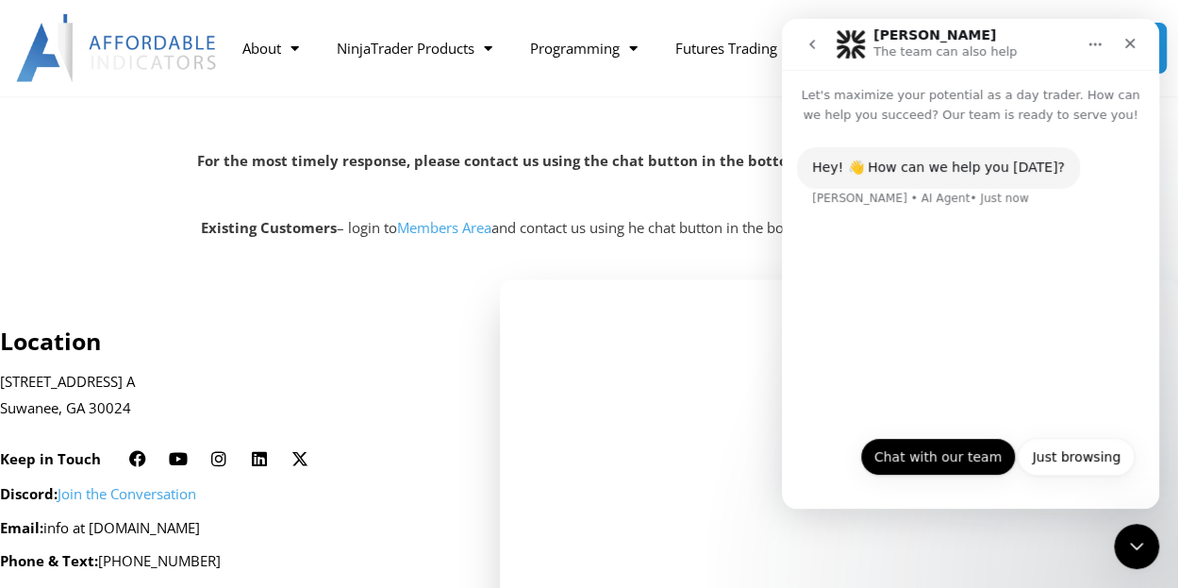
click at [907, 461] on button "Chat with our team" at bounding box center [938, 457] width 156 height 38
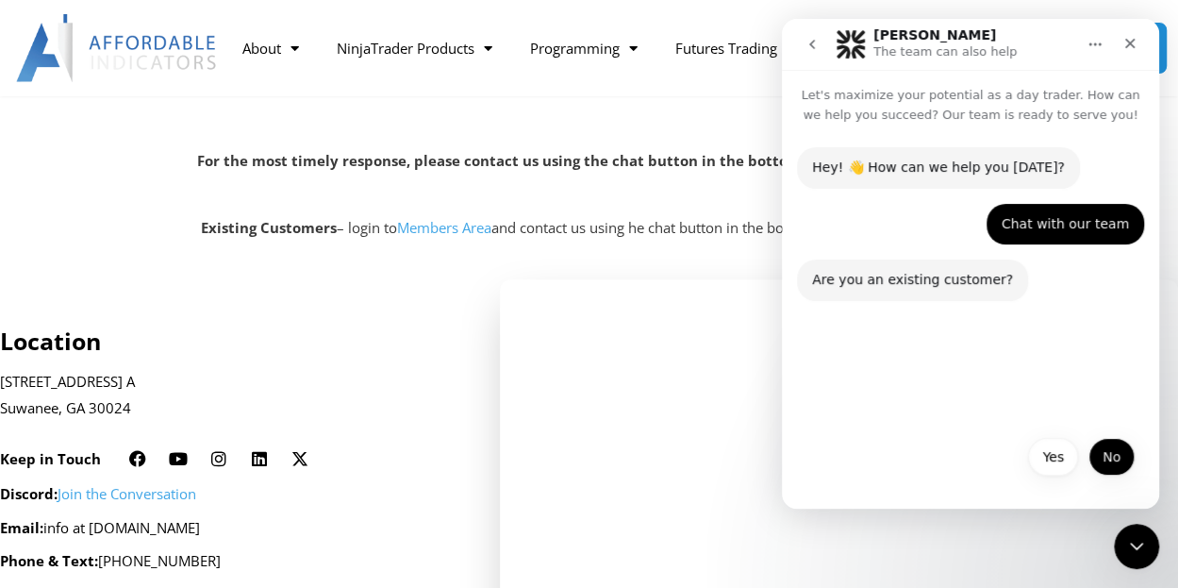
click at [1110, 460] on button "No" at bounding box center [1112, 457] width 46 height 38
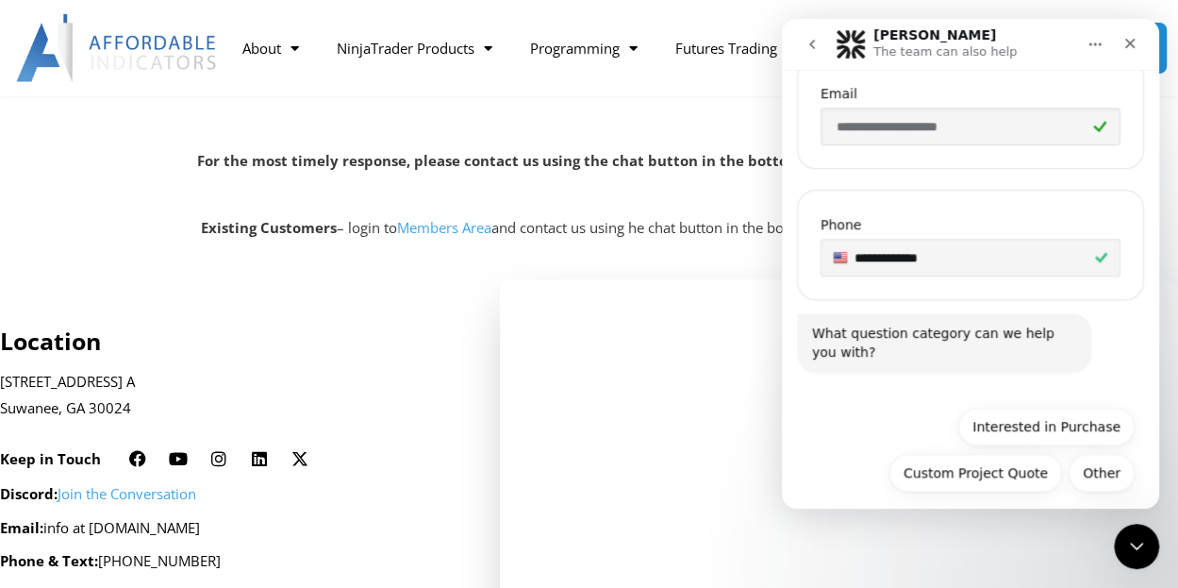
scroll to position [575, 0]
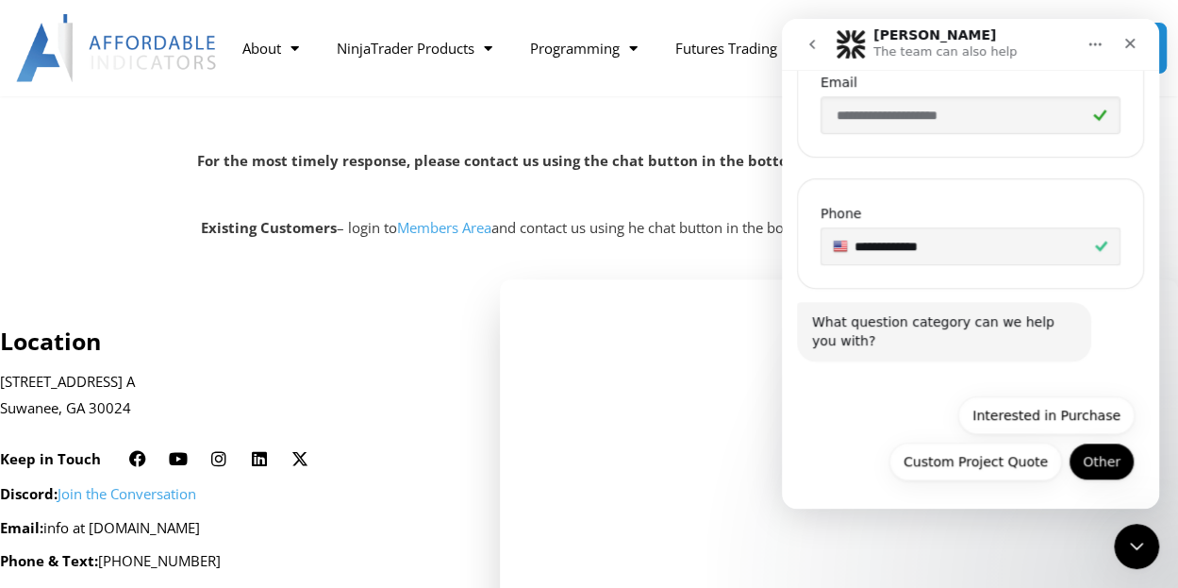
click at [1092, 456] on button "Other" at bounding box center [1102, 461] width 66 height 38
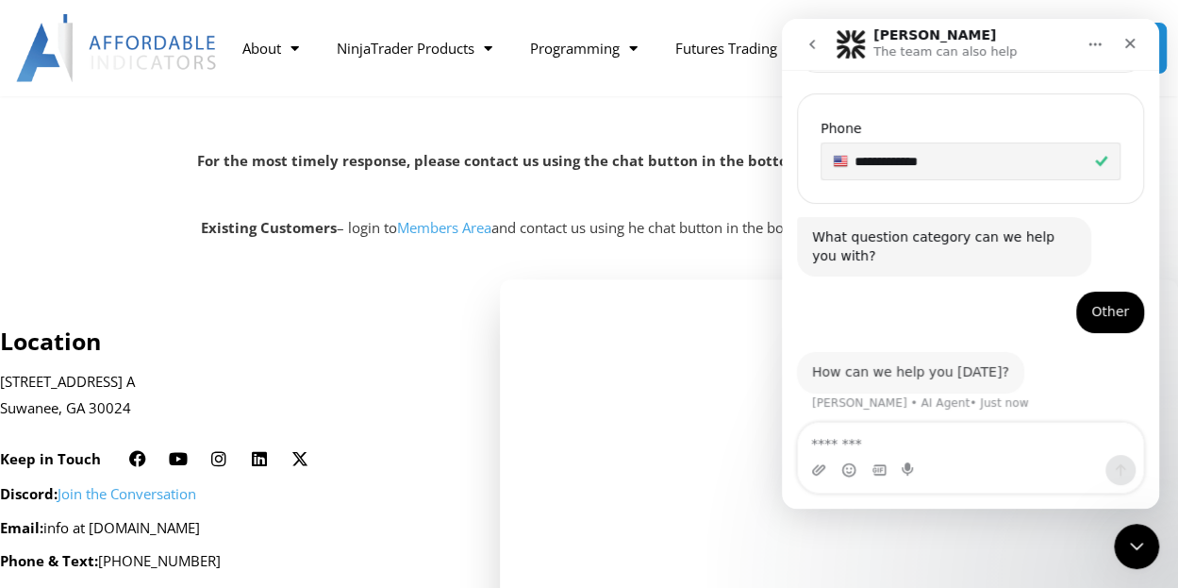
scroll to position [631, 0]
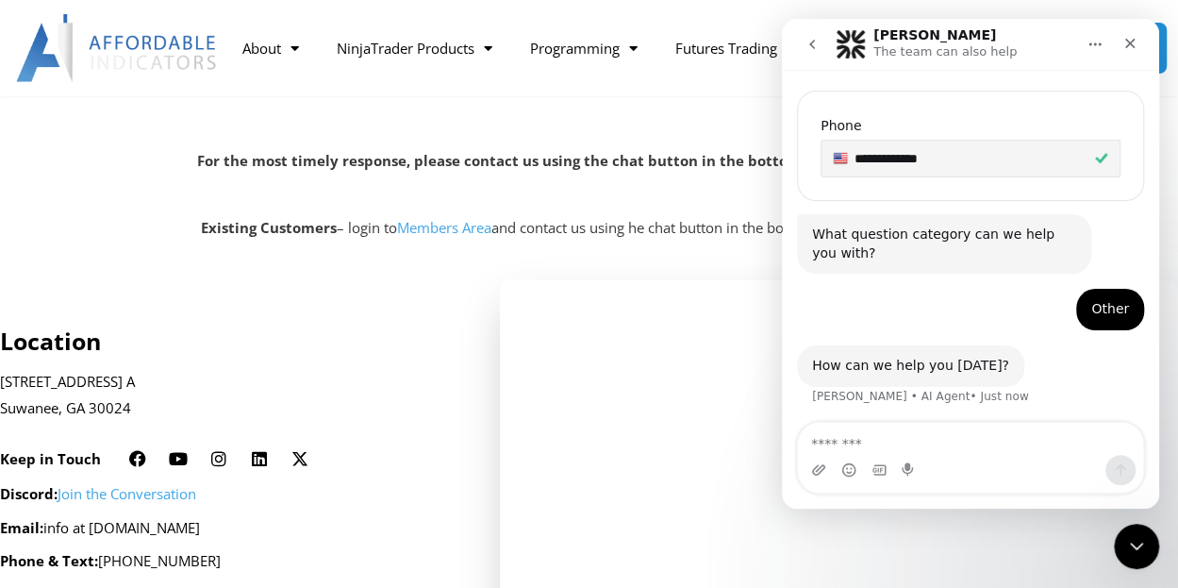
click at [899, 444] on textarea "Message…" at bounding box center [970, 439] width 345 height 32
type textarea "*"
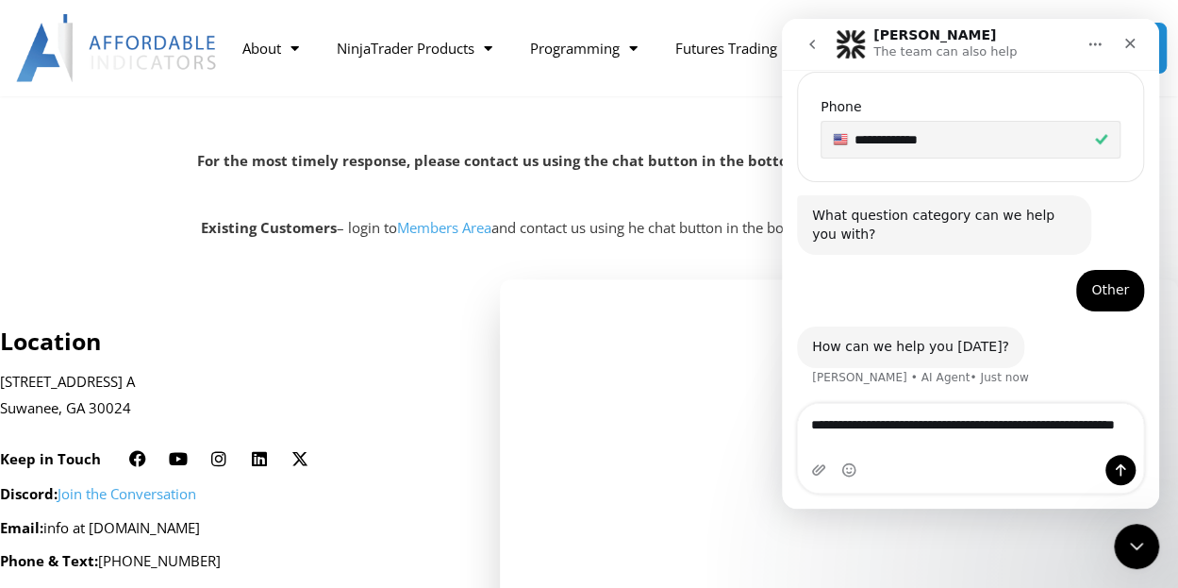
type textarea "**********"
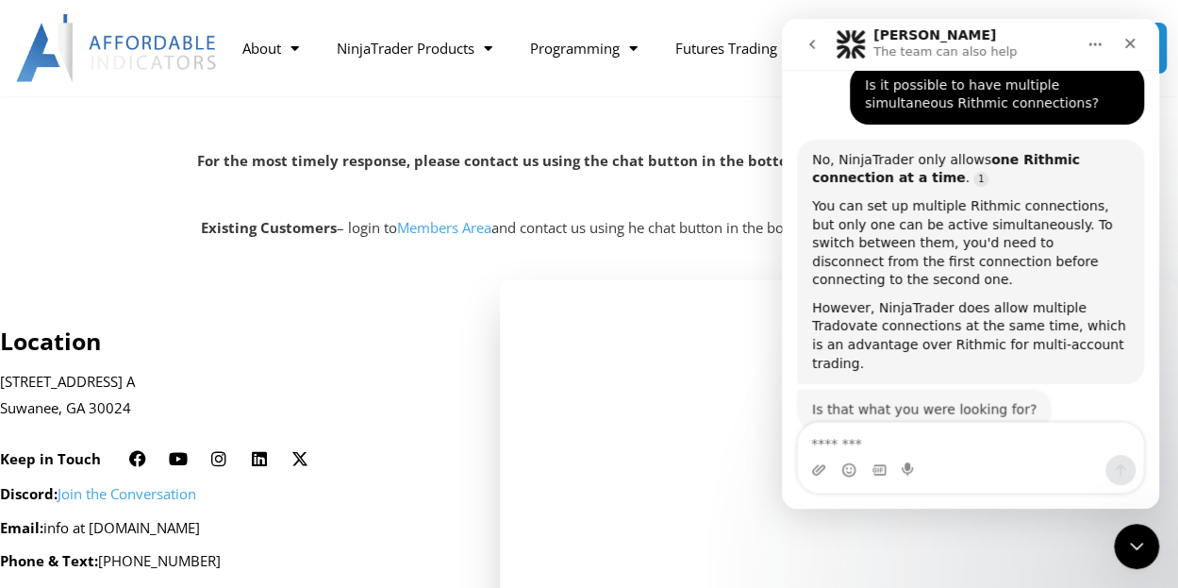
scroll to position [991, 0]
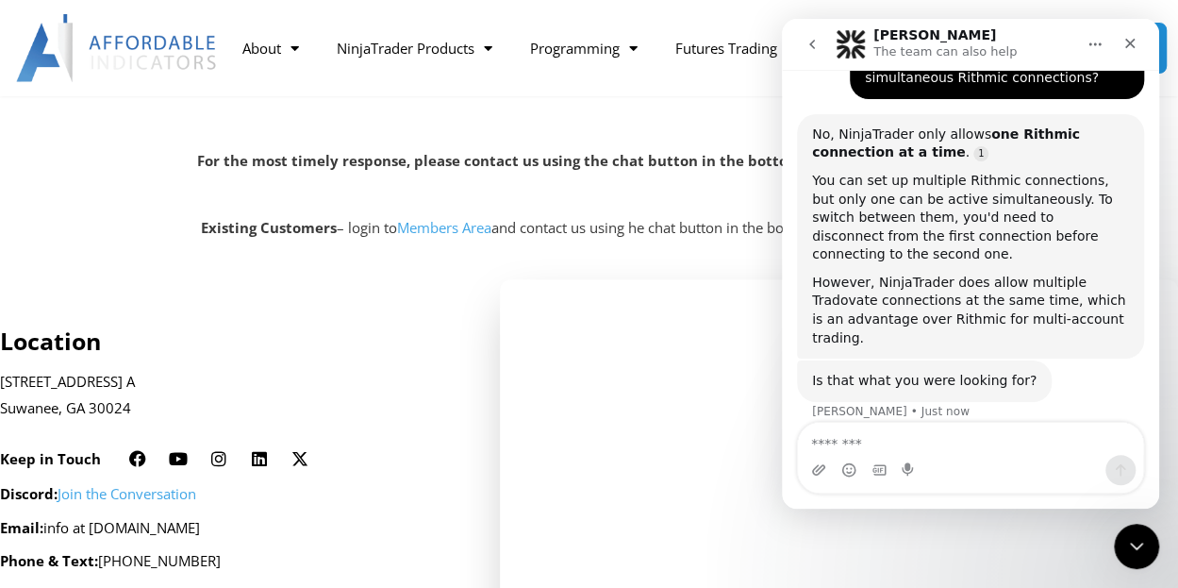
click at [906, 442] on textarea "Message…" at bounding box center [971, 439] width 346 height 32
type textarea "**********"
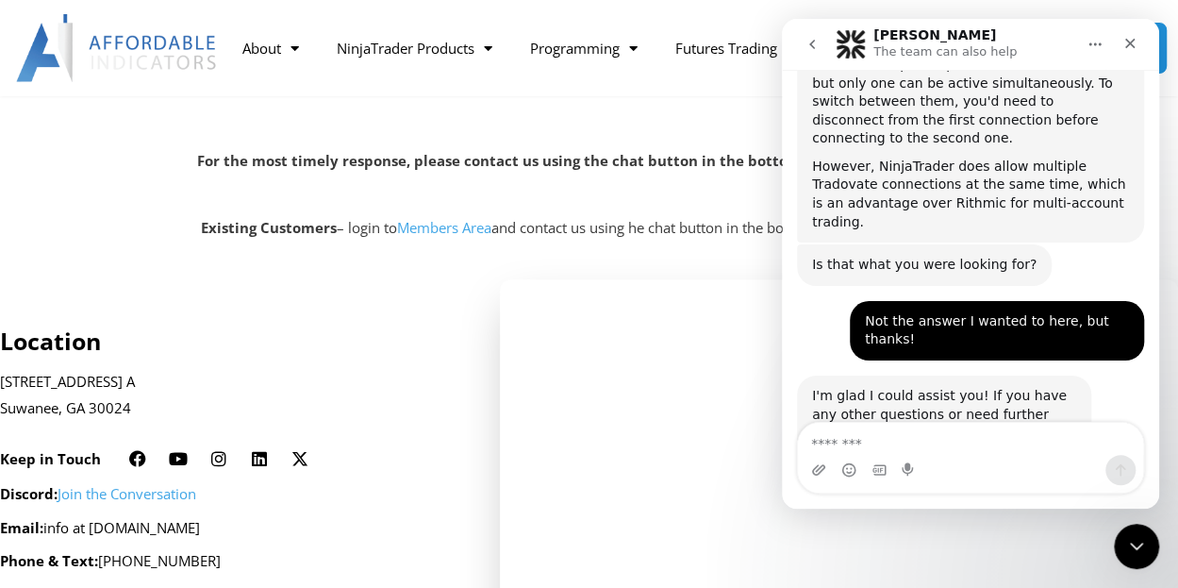
scroll to position [1140, 0]
